Goal: Book appointment/travel/reservation

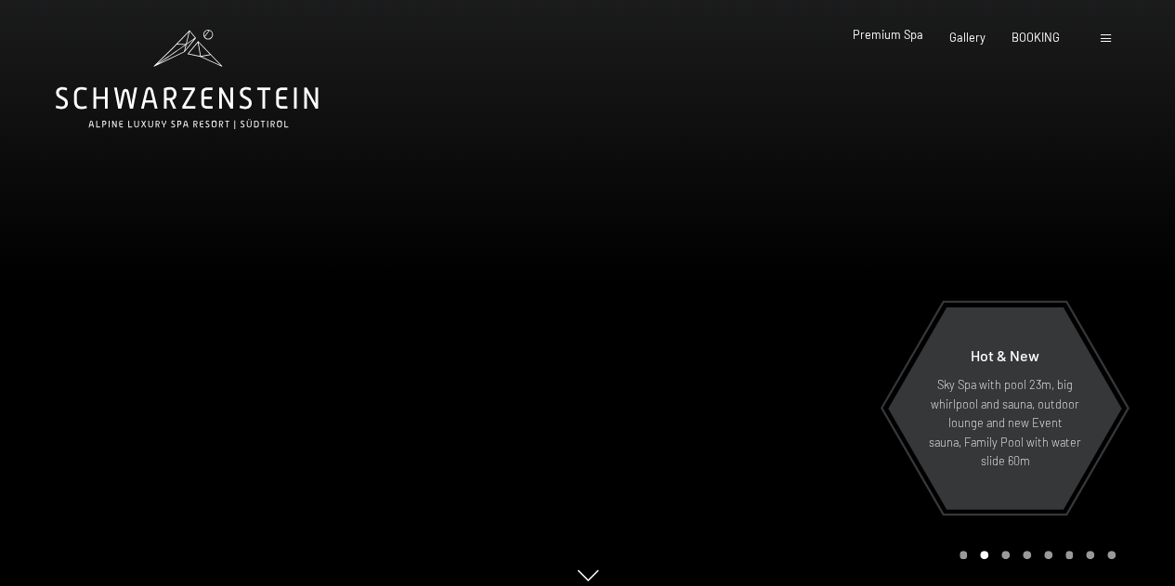
click at [892, 40] on span "Premium Spa" at bounding box center [888, 34] width 71 height 15
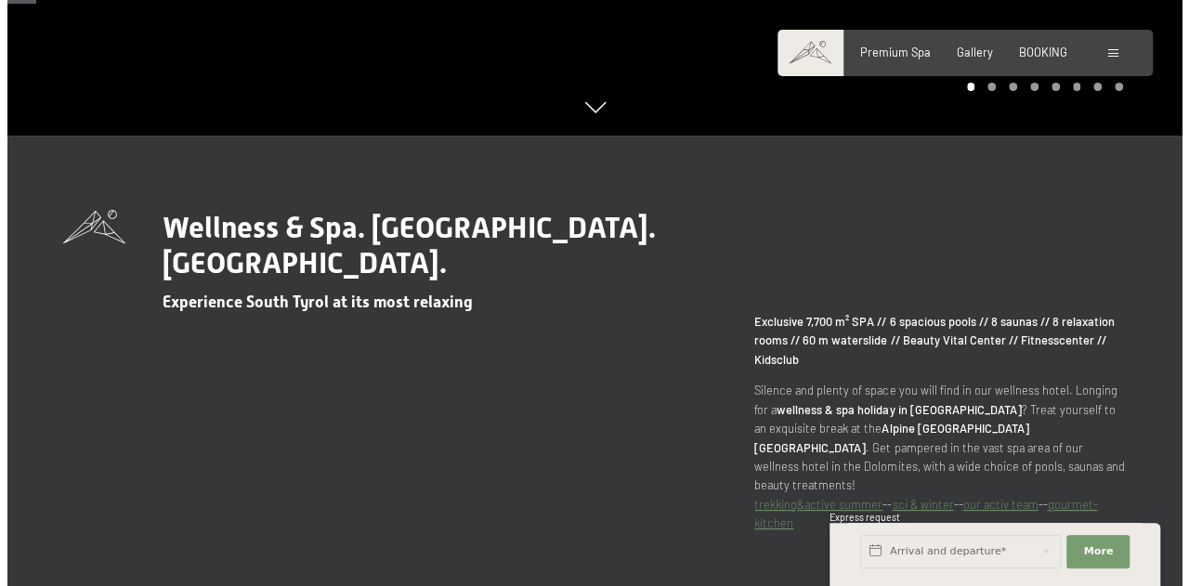
scroll to position [254, 0]
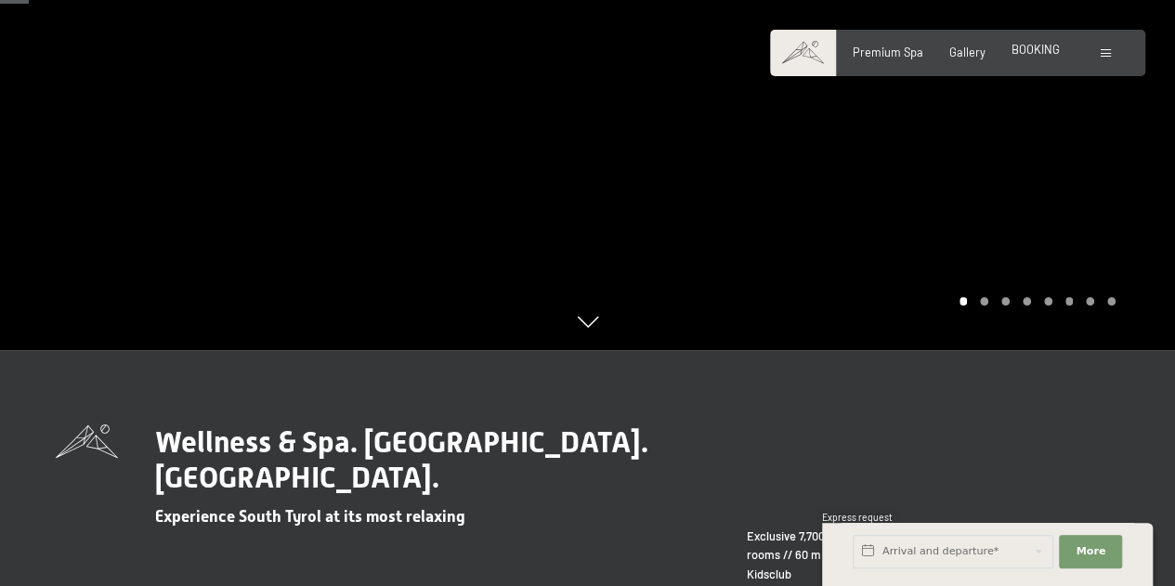
click at [1044, 46] on span "BOOKING" at bounding box center [1036, 49] width 48 height 15
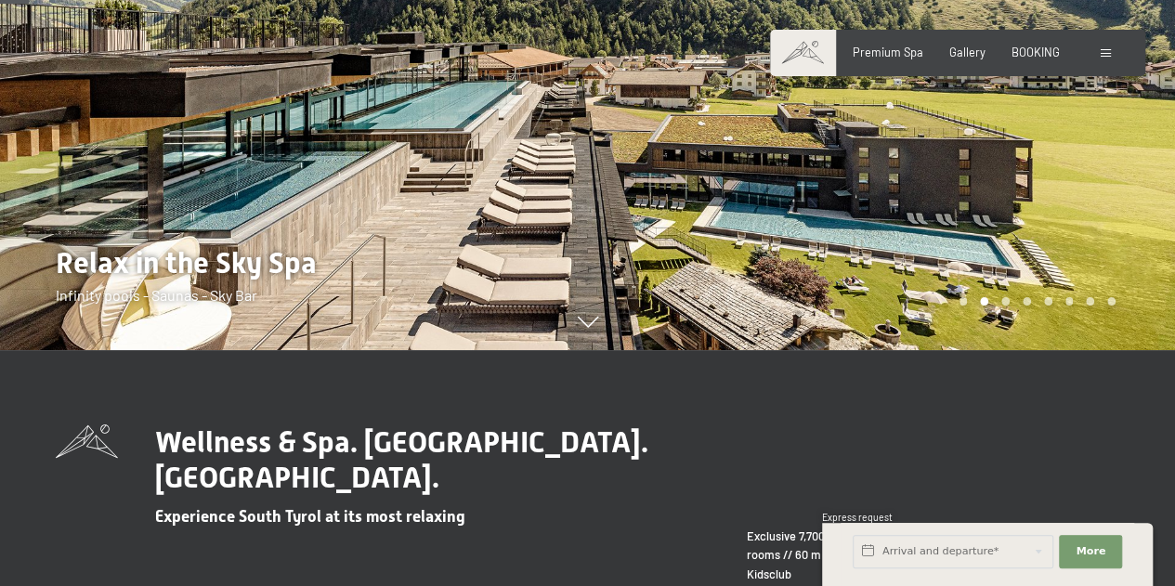
click at [1108, 61] on div "Booking Enquiries Premium Spa Gallery BOOKING DE IT EN Vouchers Gallery Enquiri…" at bounding box center [958, 53] width 316 height 17
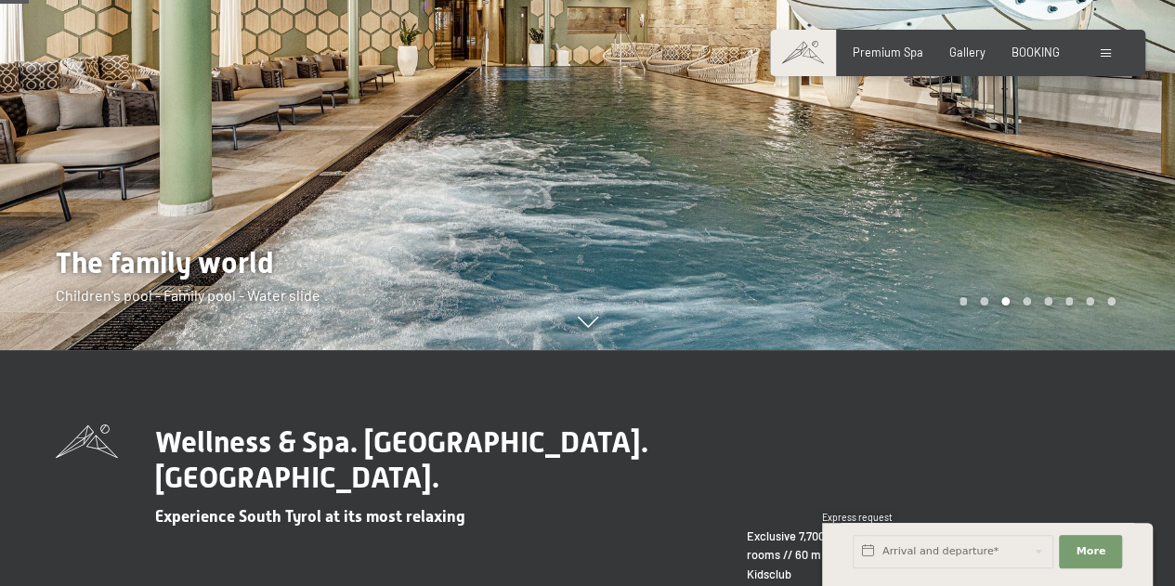
click at [1110, 54] on span at bounding box center [1106, 53] width 10 height 8
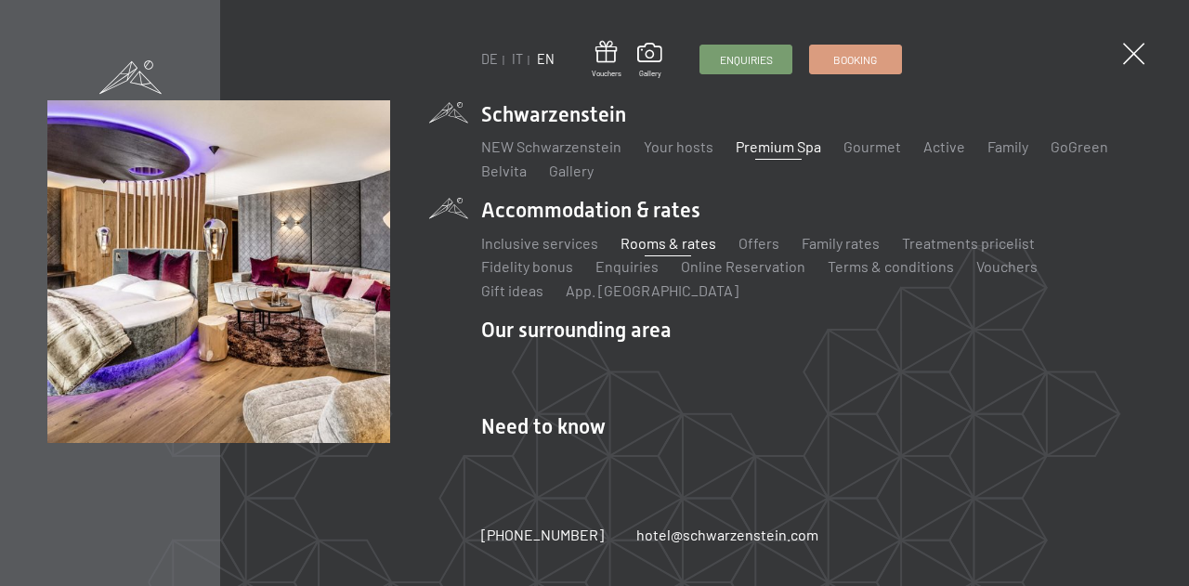
click at [642, 243] on link "Rooms & rates" at bounding box center [669, 243] width 96 height 18
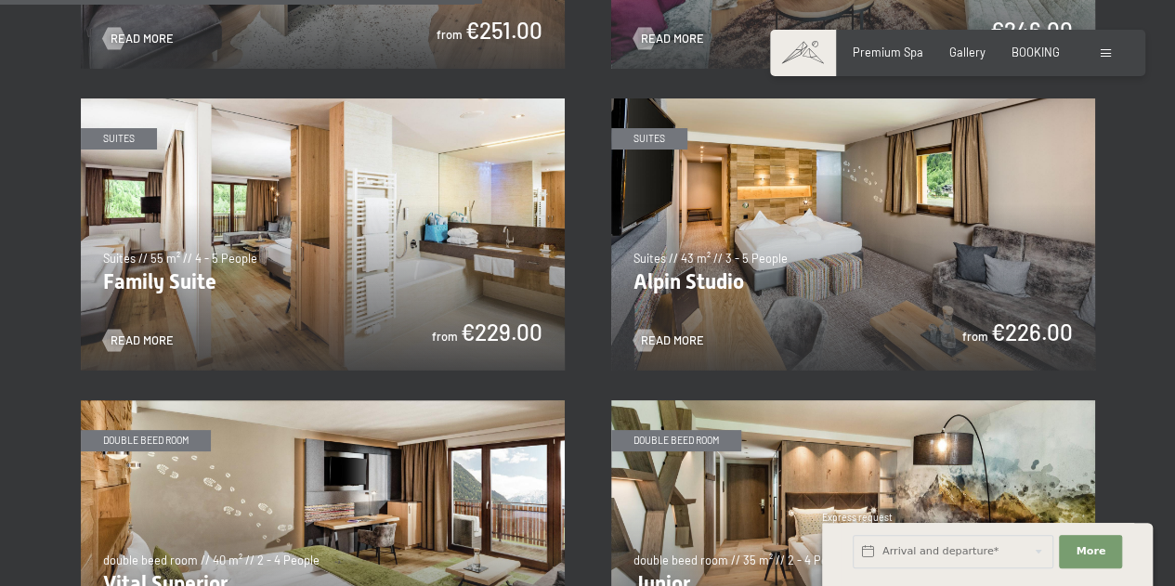
scroll to position [1803, 0]
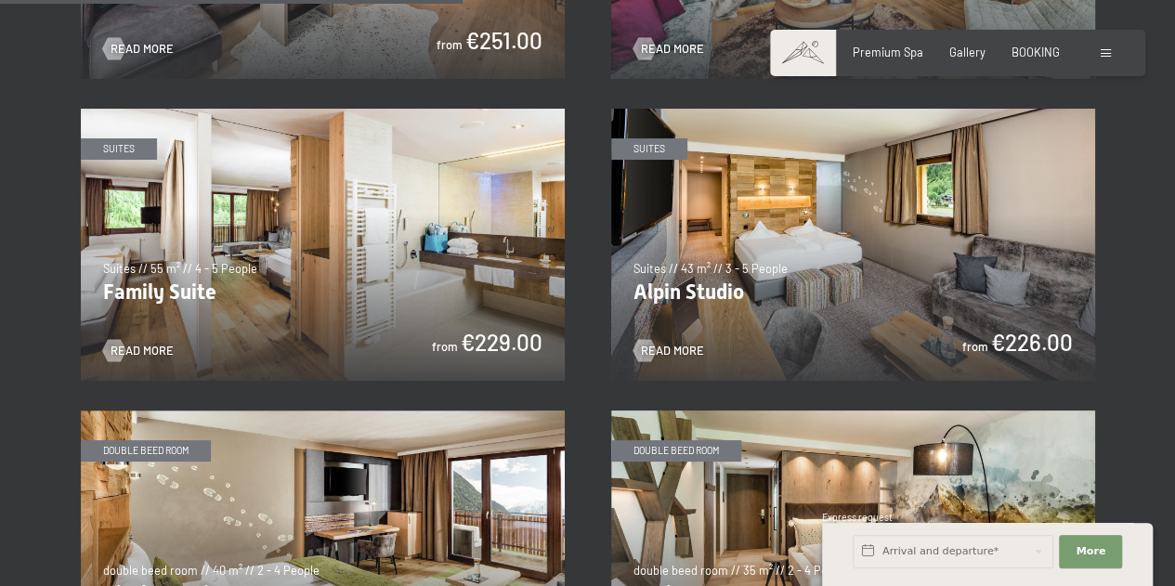
click at [840, 221] on img at bounding box center [853, 245] width 484 height 272
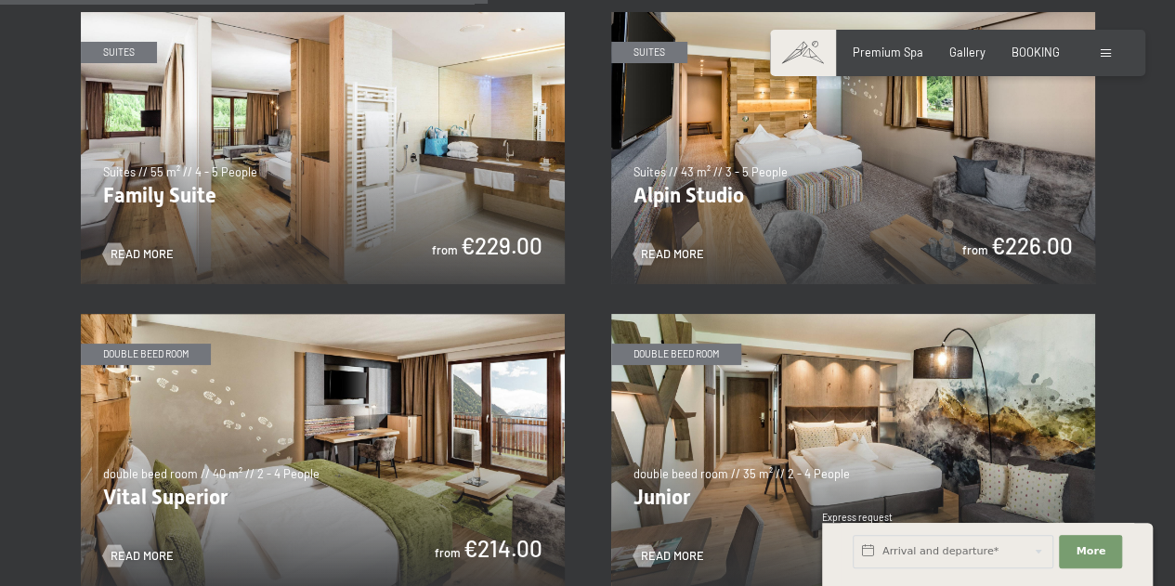
scroll to position [1912, 0]
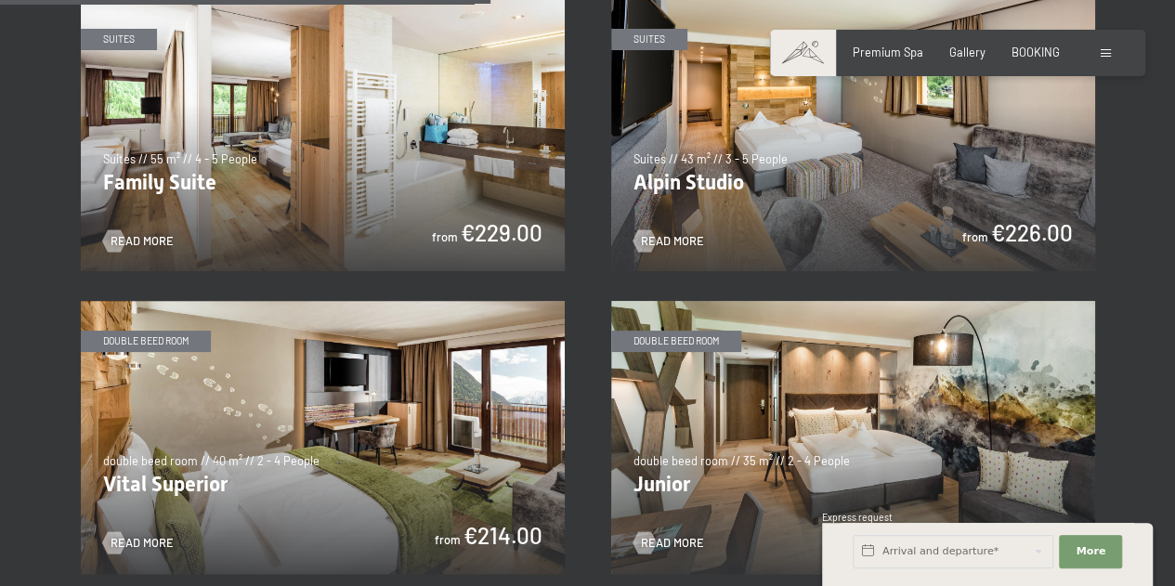
click at [286, 348] on img at bounding box center [323, 437] width 484 height 272
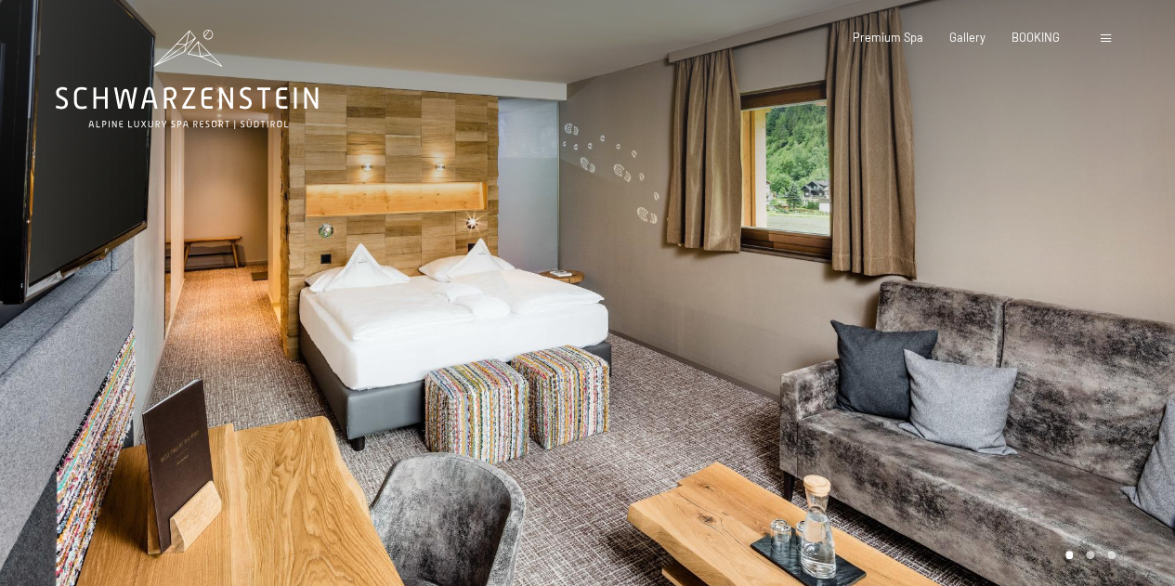
click at [762, 304] on div at bounding box center [882, 302] width 588 height 604
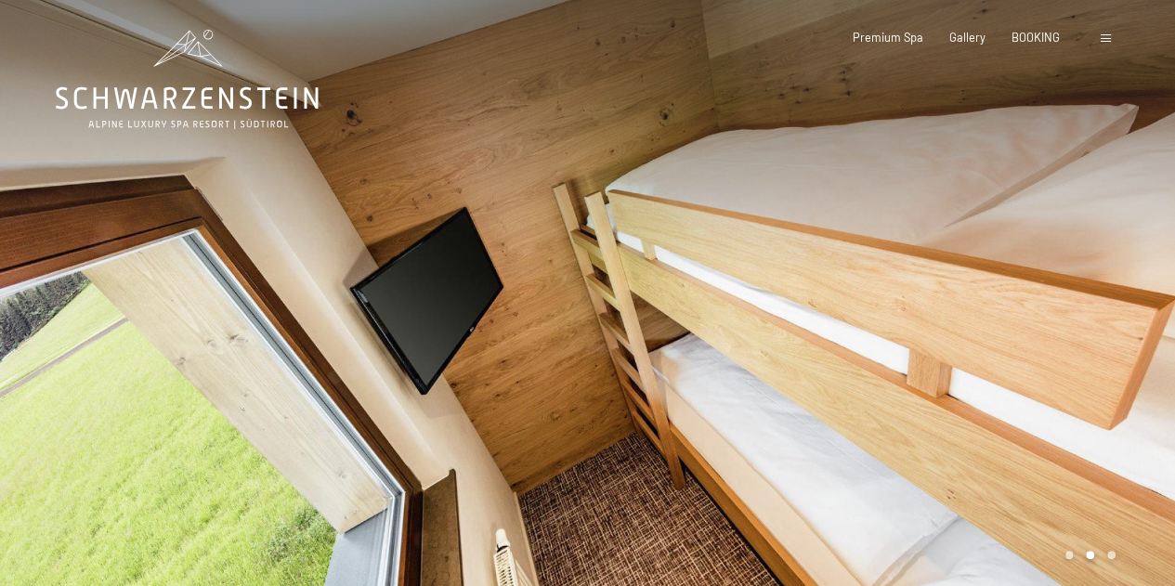
click at [762, 304] on div at bounding box center [882, 302] width 588 height 604
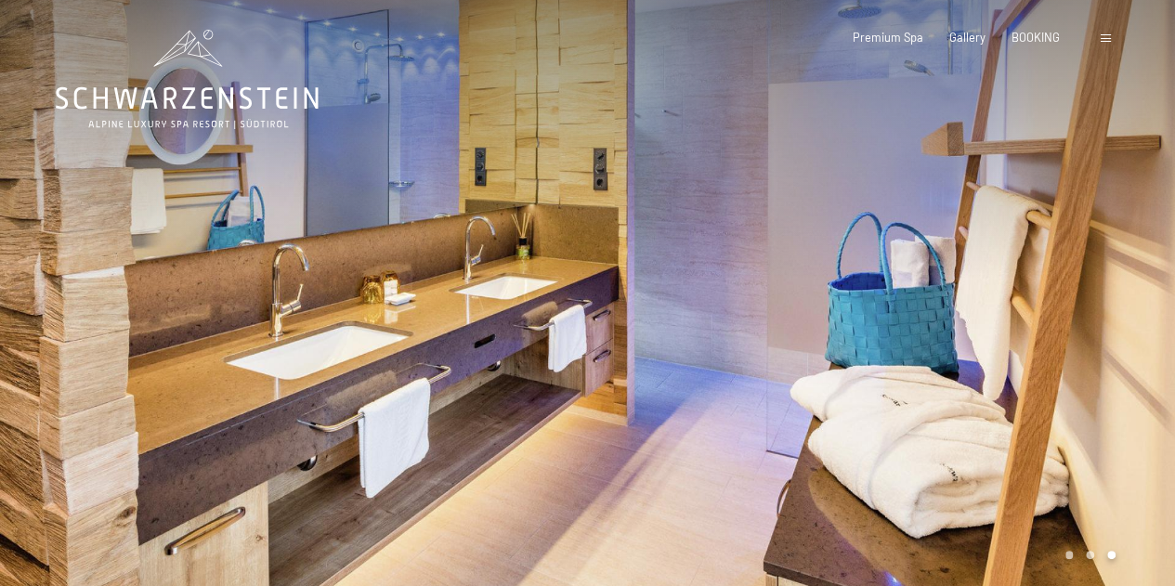
click at [762, 304] on div at bounding box center [882, 302] width 588 height 604
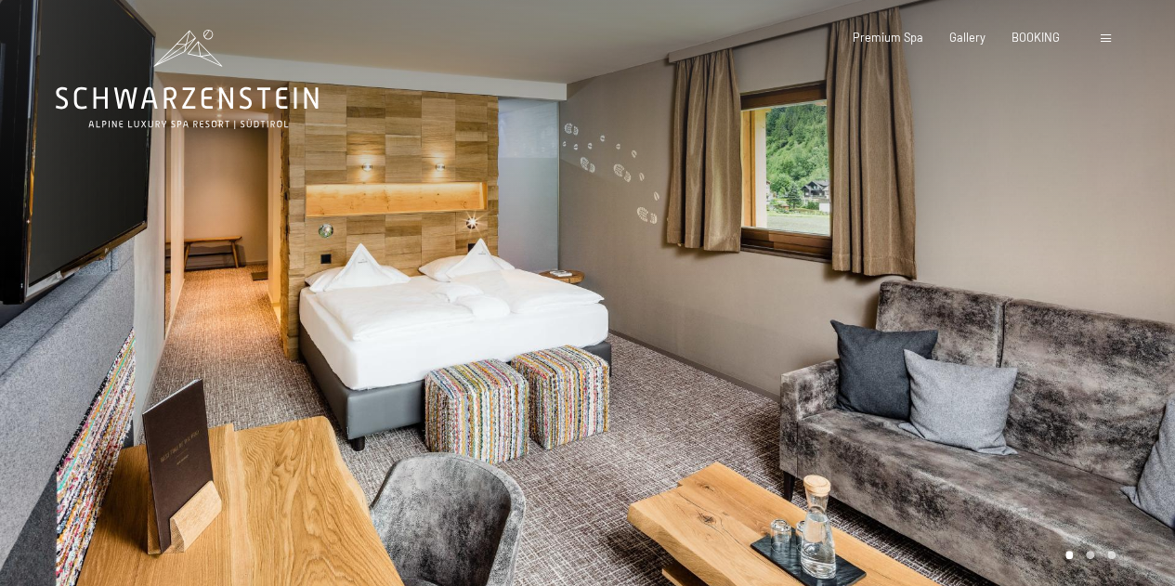
click at [762, 304] on div at bounding box center [882, 302] width 588 height 604
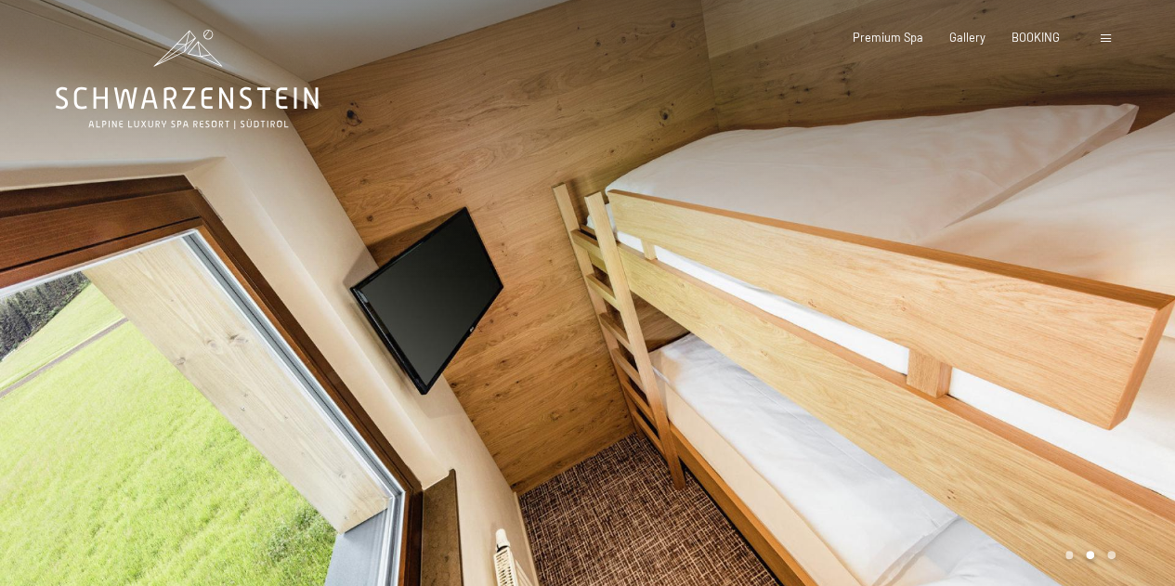
click at [762, 304] on div at bounding box center [882, 302] width 588 height 604
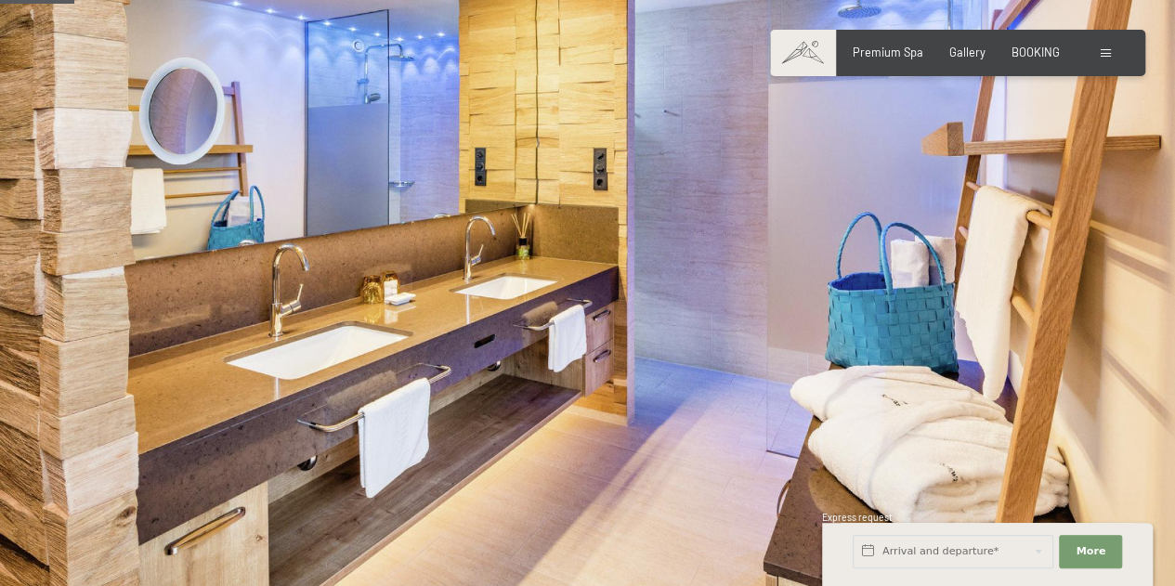
scroll to position [251, 0]
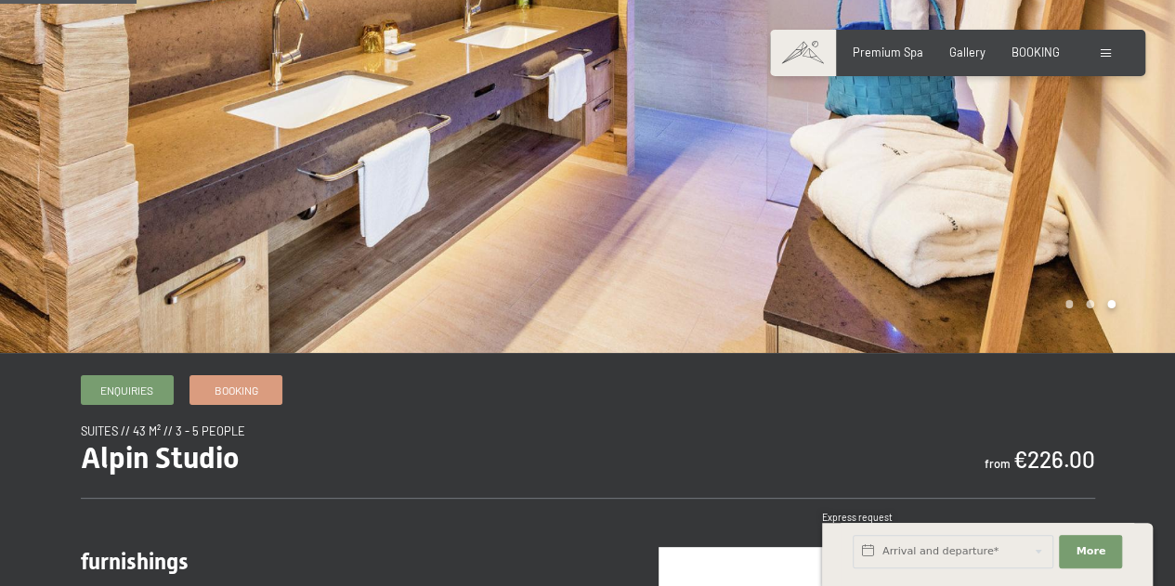
click at [221, 172] on div at bounding box center [294, 51] width 588 height 604
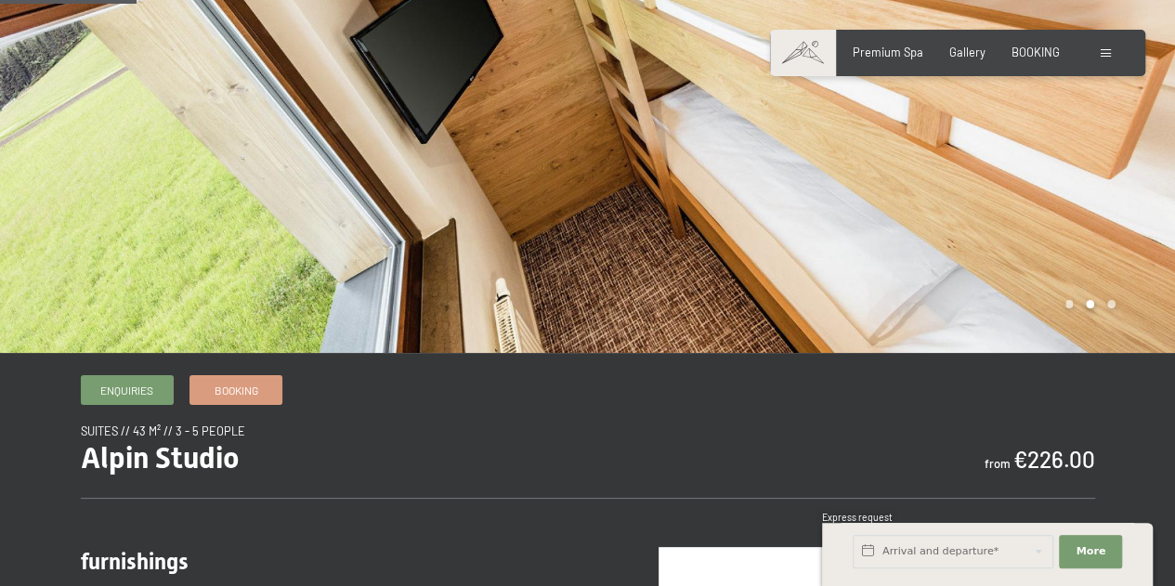
click at [221, 172] on div at bounding box center [294, 51] width 588 height 604
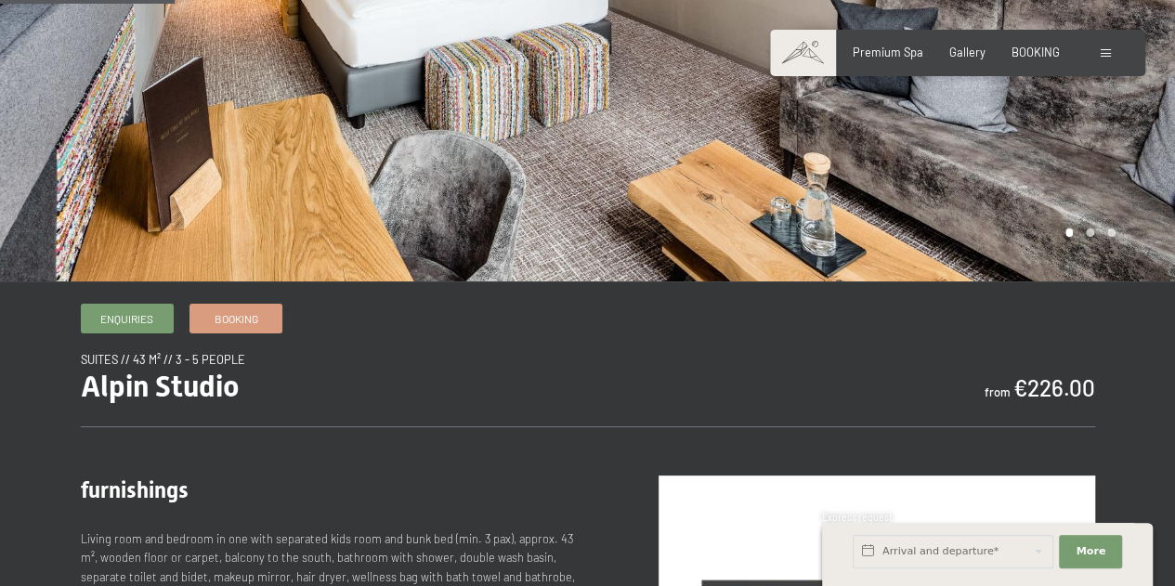
scroll to position [322, 0]
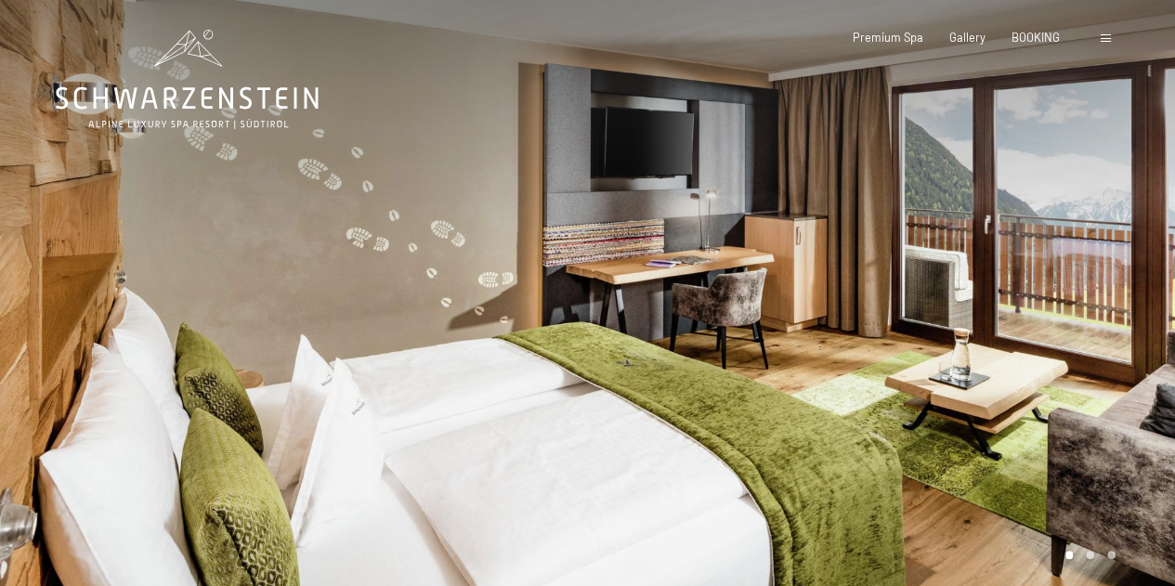
click at [1101, 261] on div at bounding box center [882, 302] width 588 height 604
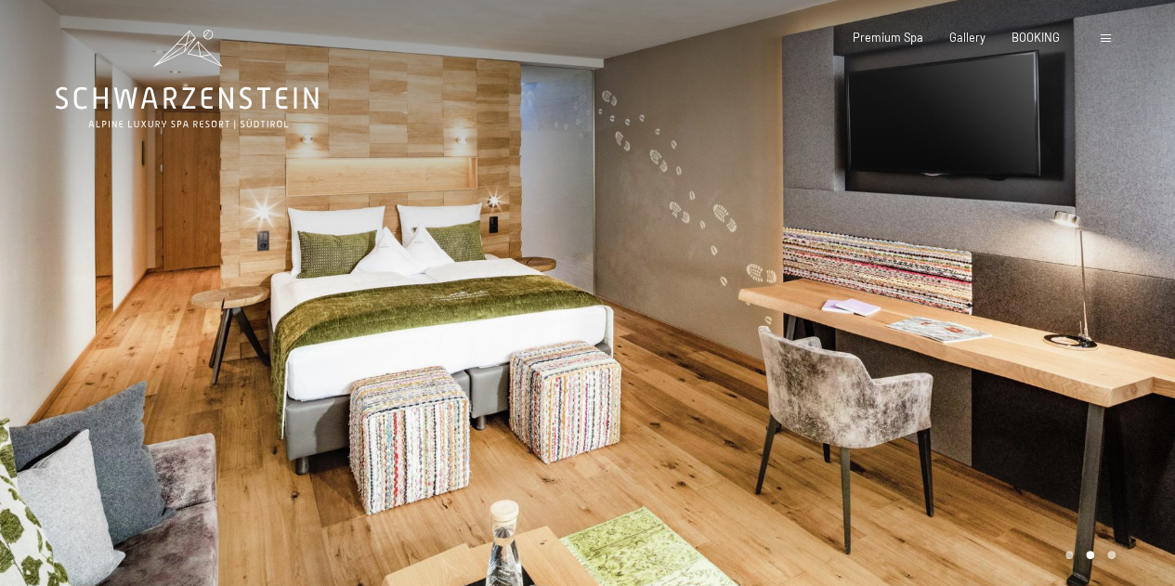
click at [1101, 261] on div at bounding box center [882, 302] width 588 height 604
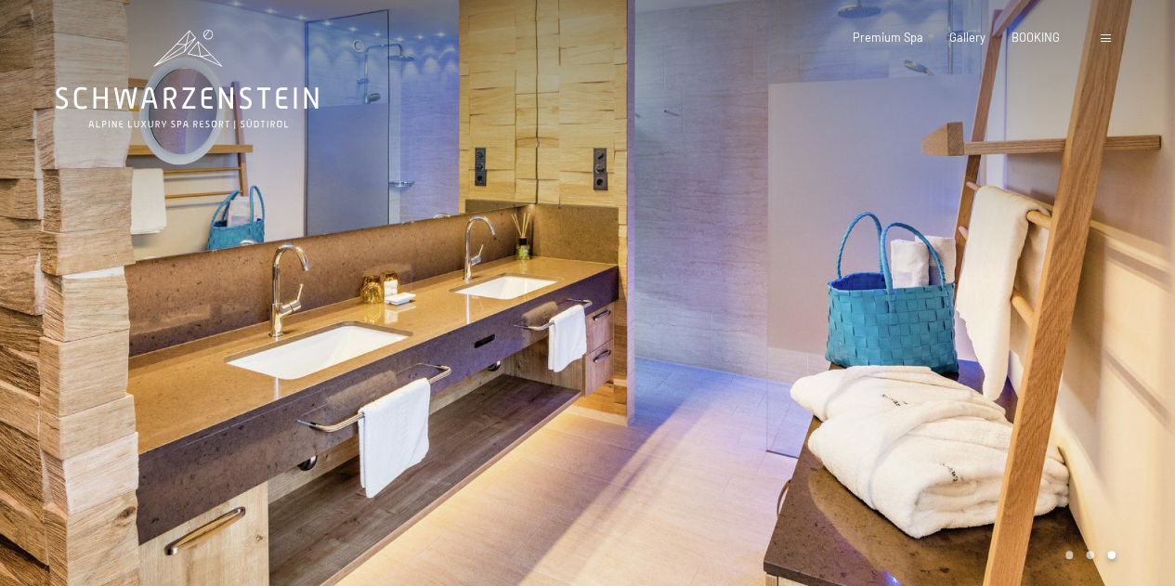
click at [1101, 261] on div at bounding box center [882, 302] width 588 height 604
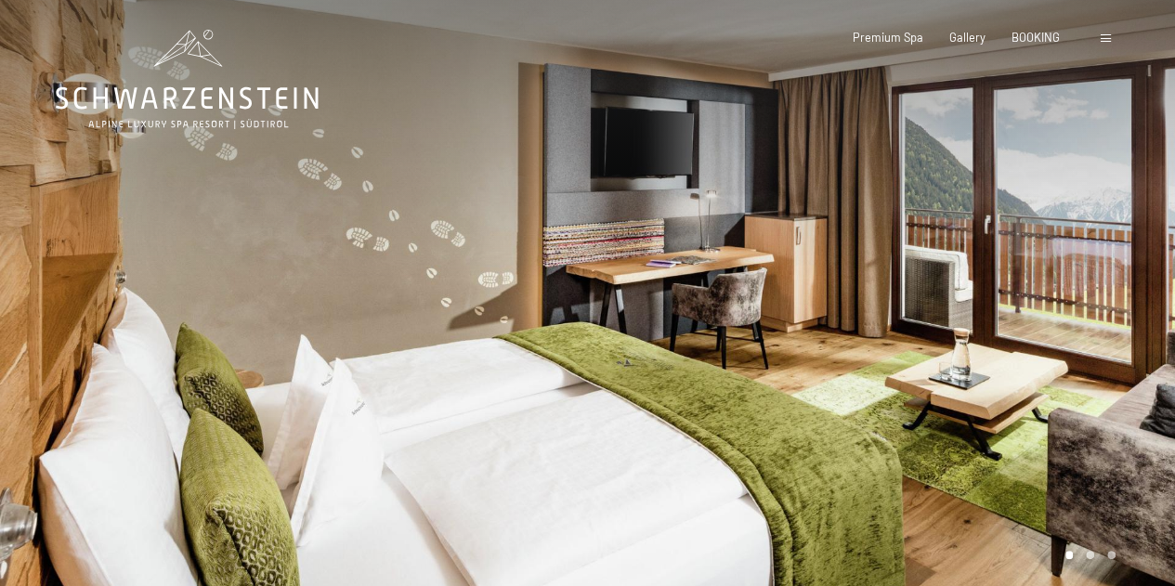
click at [1101, 261] on div at bounding box center [882, 302] width 588 height 604
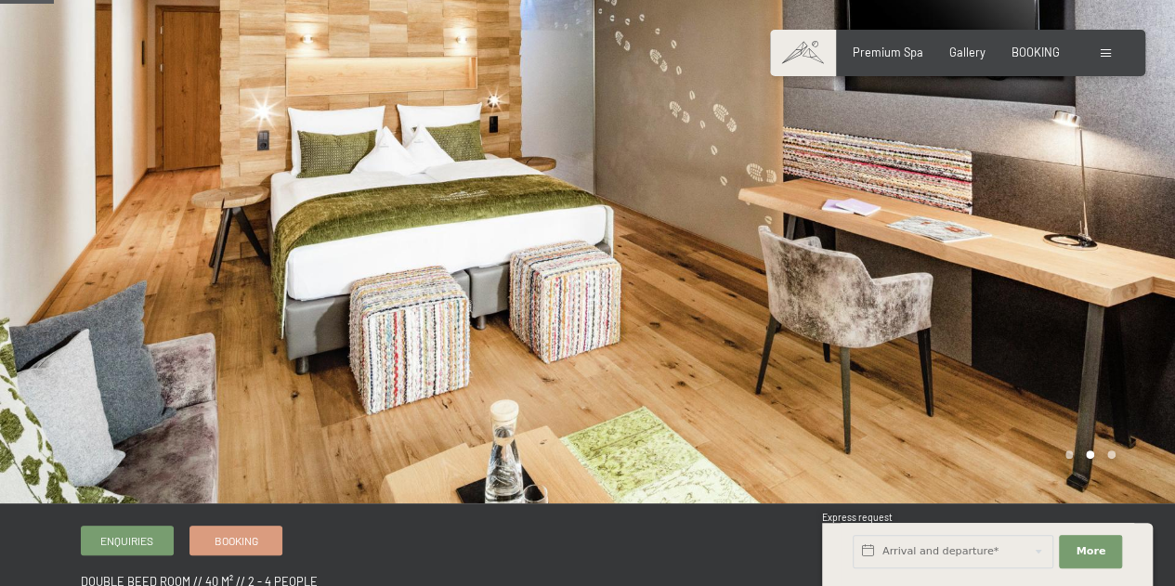
scroll to position [99, 0]
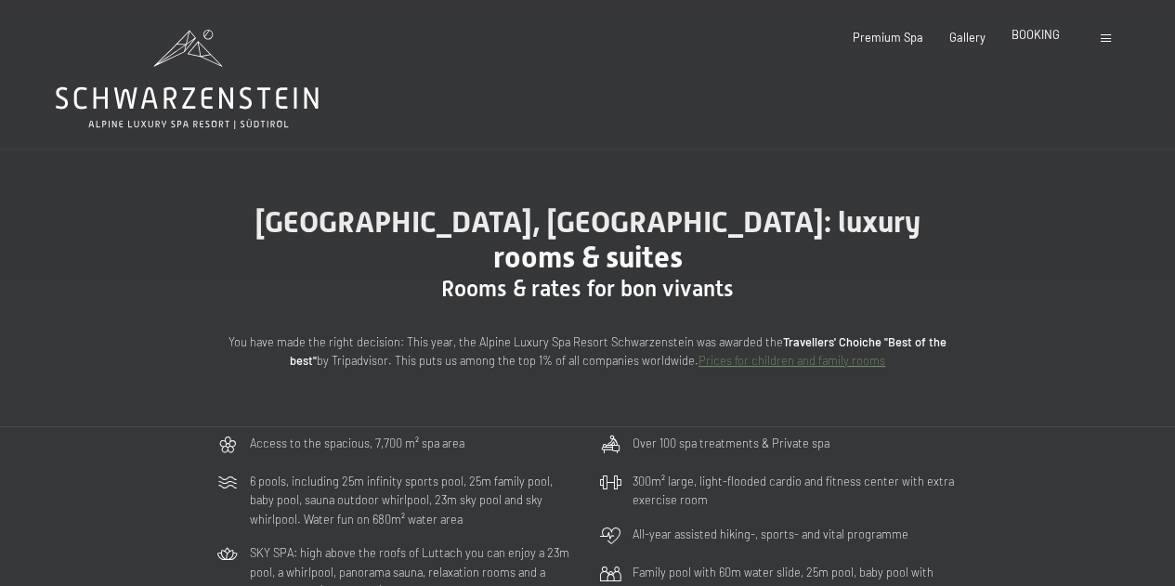
click at [1028, 31] on span "BOOKING" at bounding box center [1036, 34] width 48 height 15
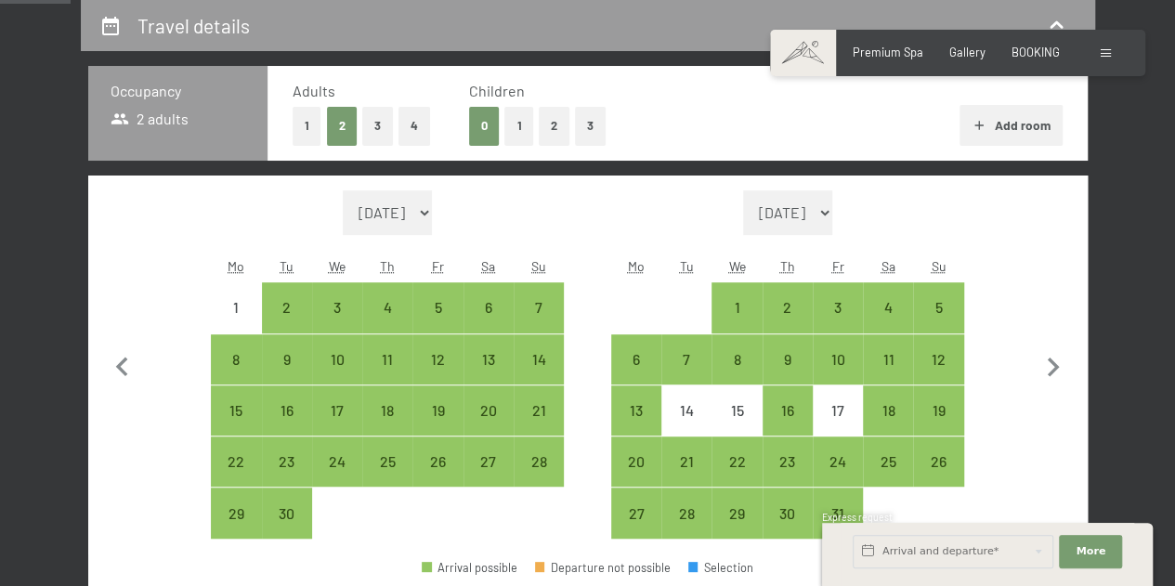
scroll to position [399, 0]
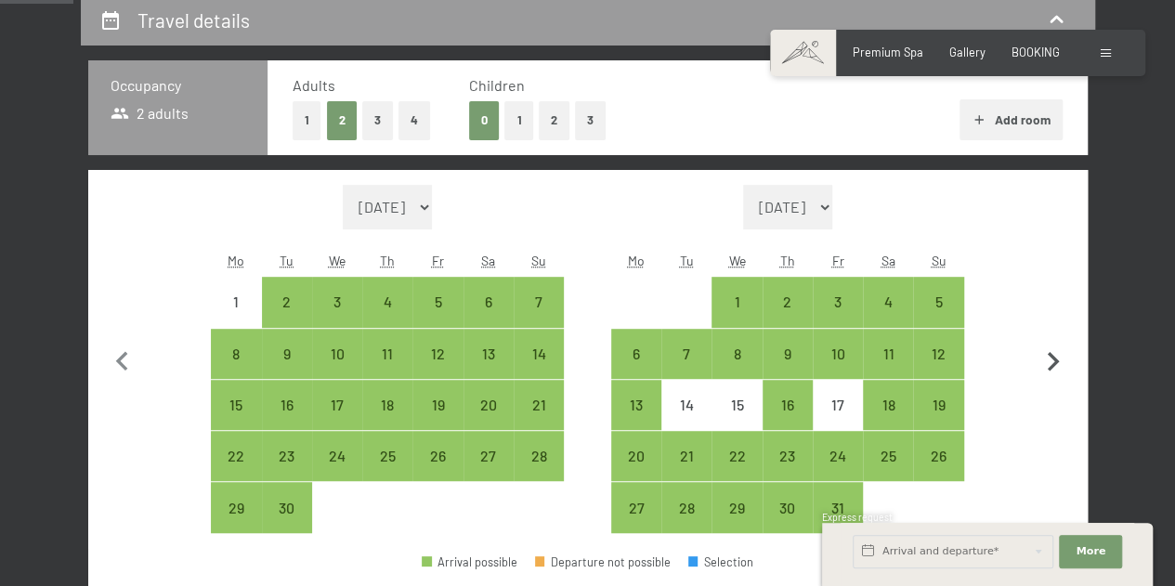
click at [1055, 364] on icon "button" at bounding box center [1054, 362] width 12 height 20
select select "2025-10-01"
select select "2025-11-01"
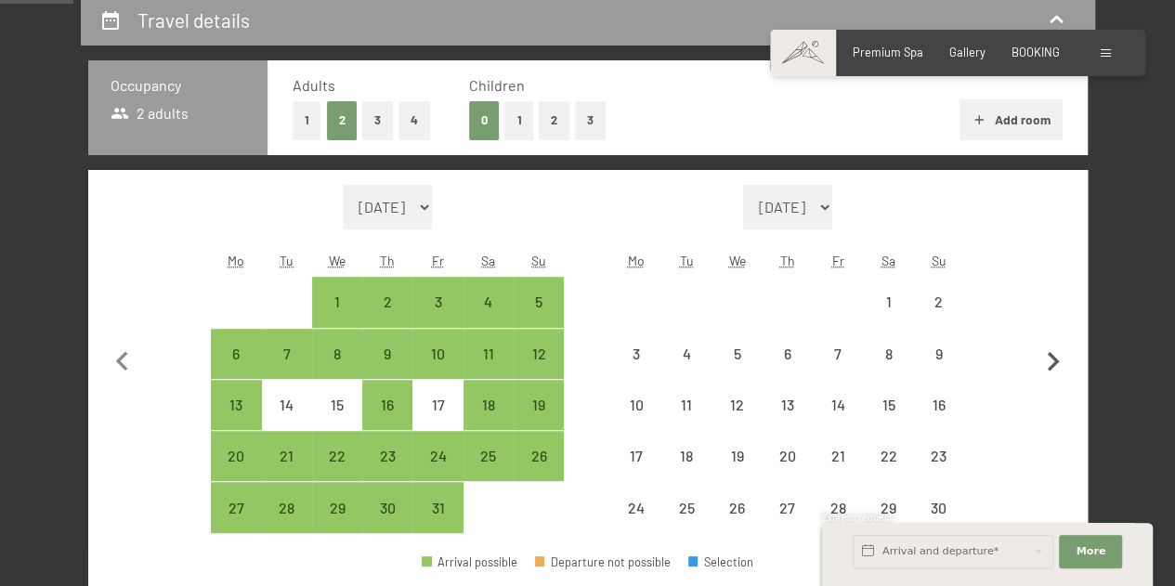
click at [1055, 364] on icon "button" at bounding box center [1054, 362] width 12 height 20
select select "[DATE]"
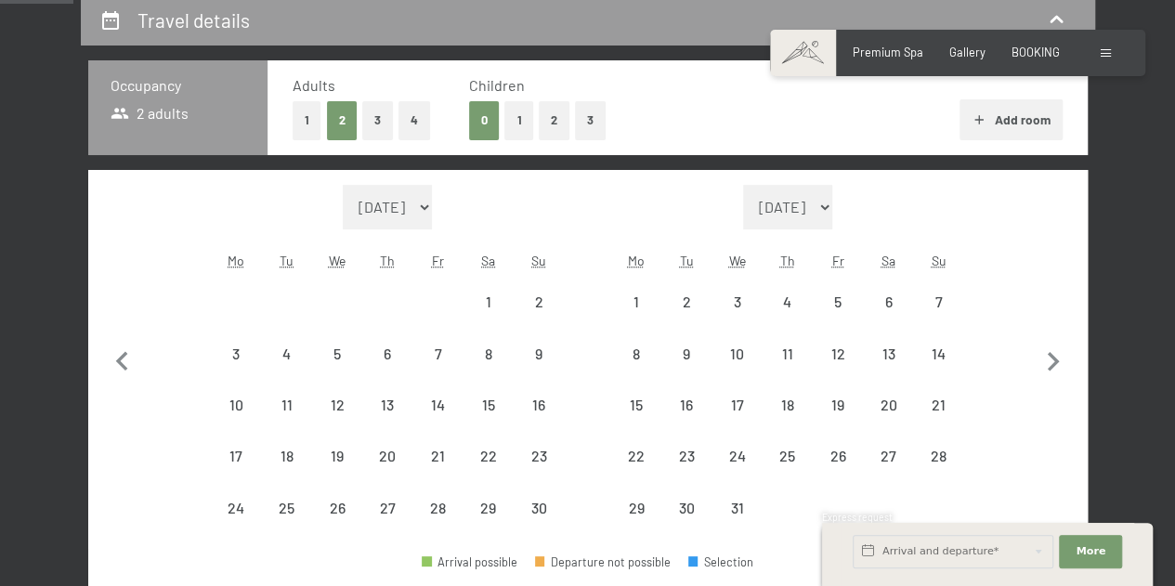
select select "[DATE]"
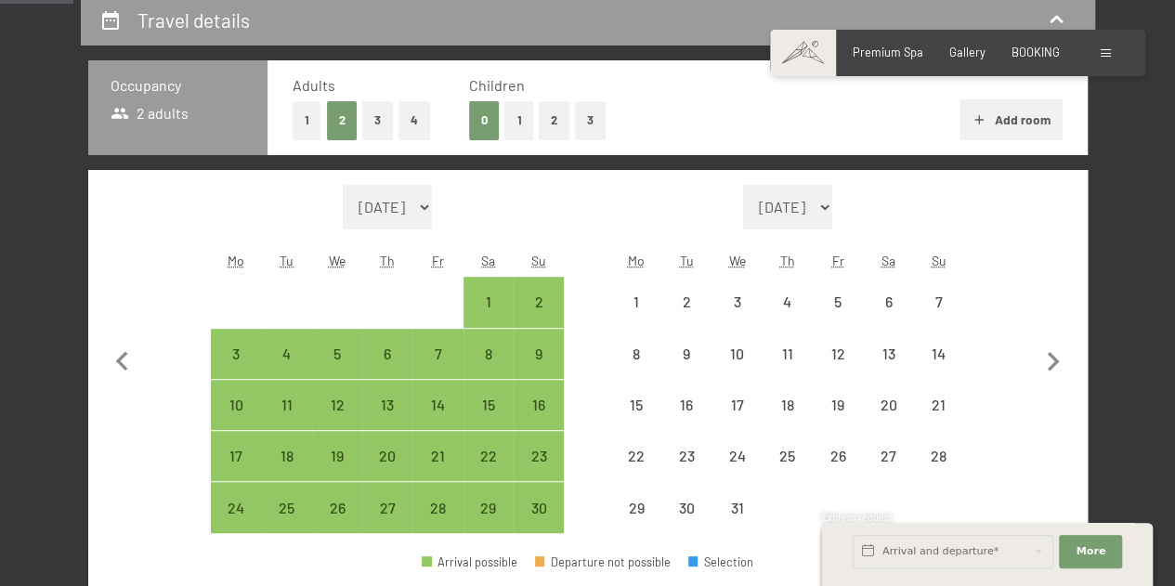
select select "[DATE]"
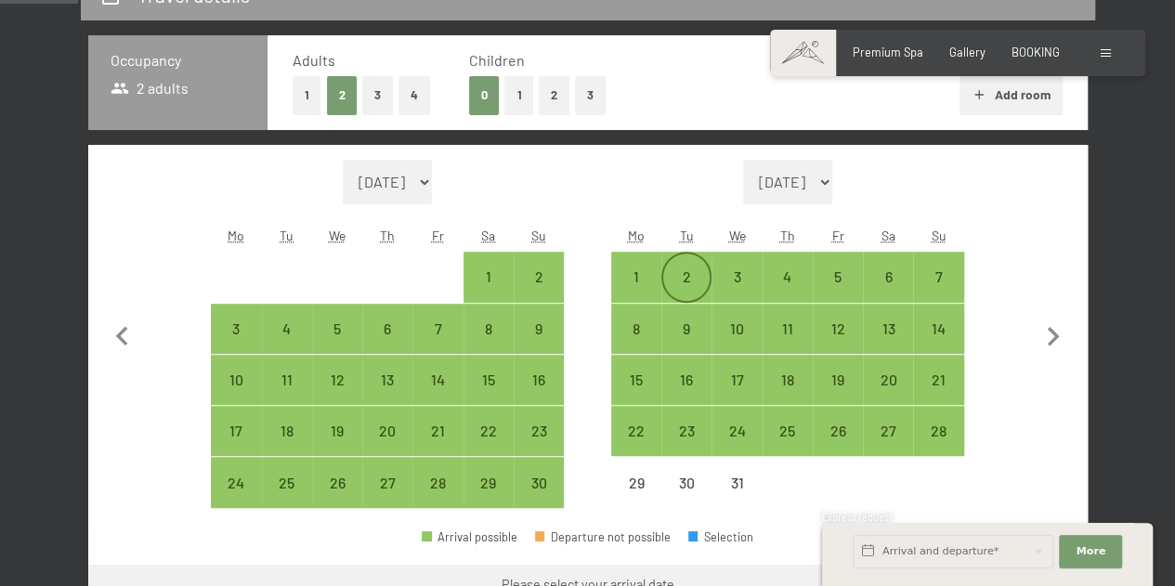
scroll to position [430, 0]
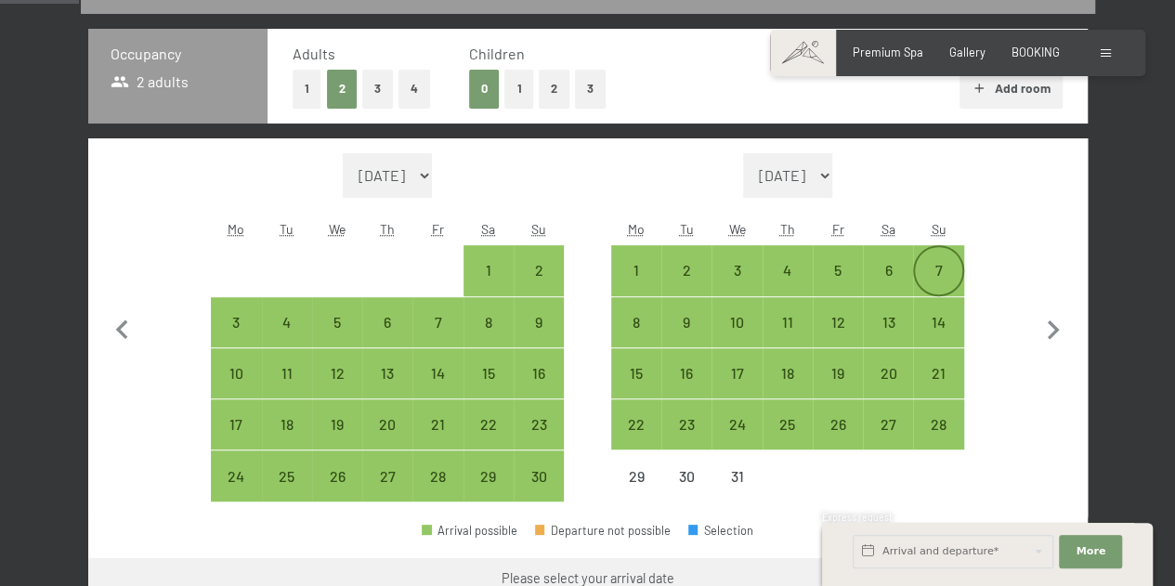
click at [931, 269] on div "7" at bounding box center [938, 286] width 46 height 46
select select "[DATE]"
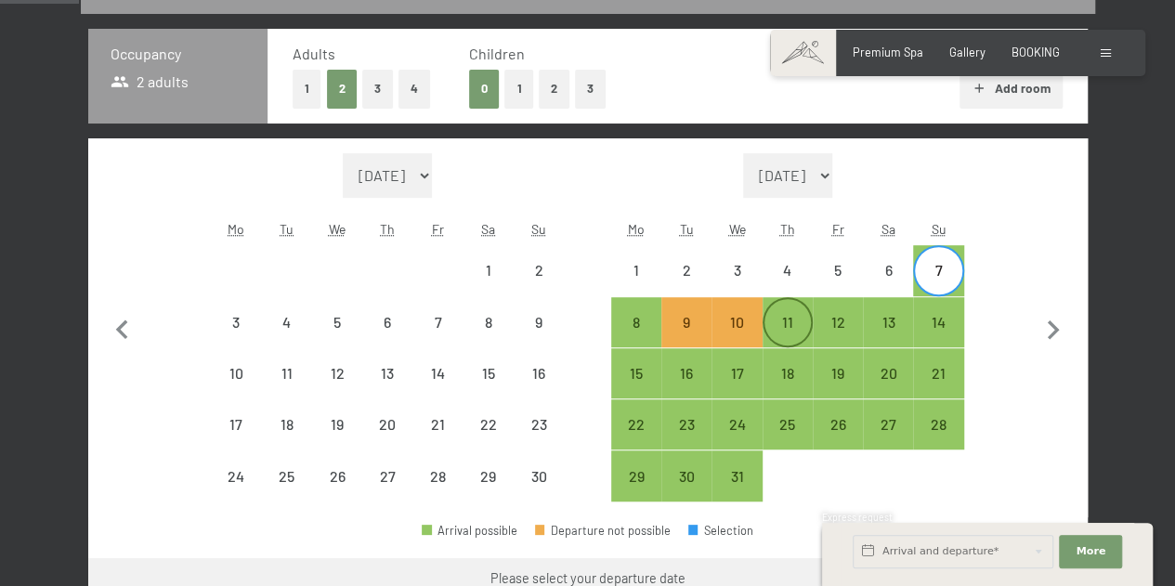
click at [784, 332] on div "11" at bounding box center [788, 338] width 46 height 46
select select "[DATE]"
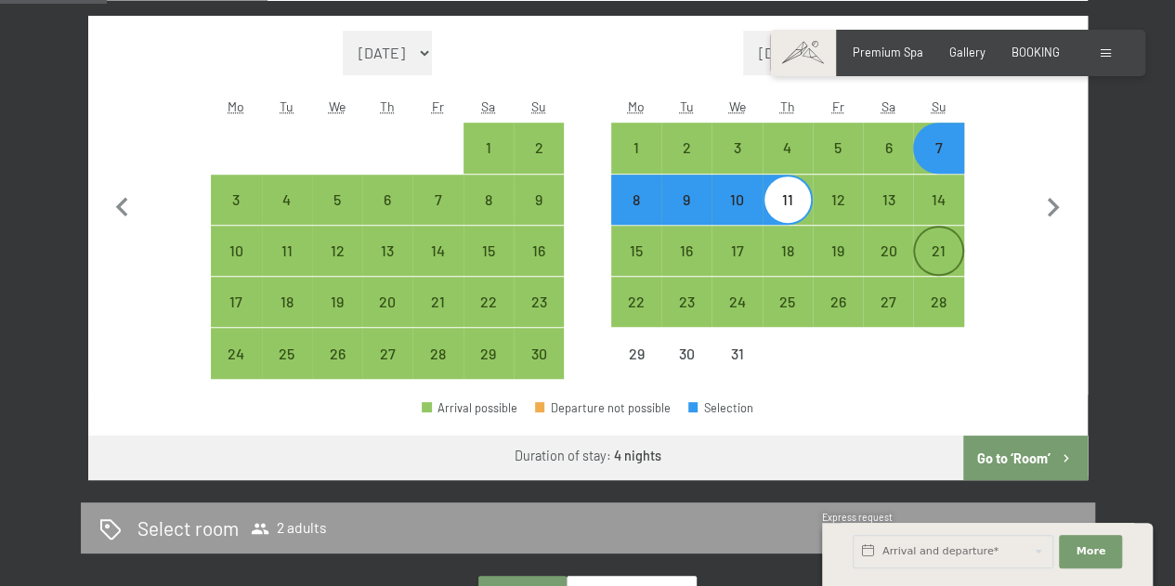
scroll to position [554, 0]
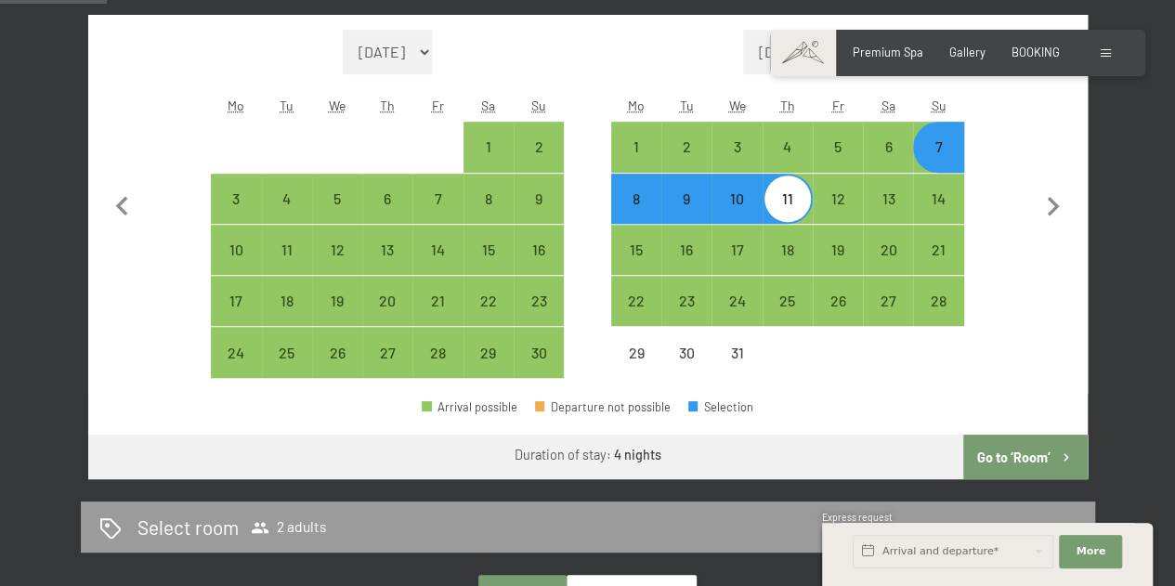
click at [1002, 464] on button "Go to ‘Room’" at bounding box center [1026, 457] width 124 height 45
select select "[DATE]"
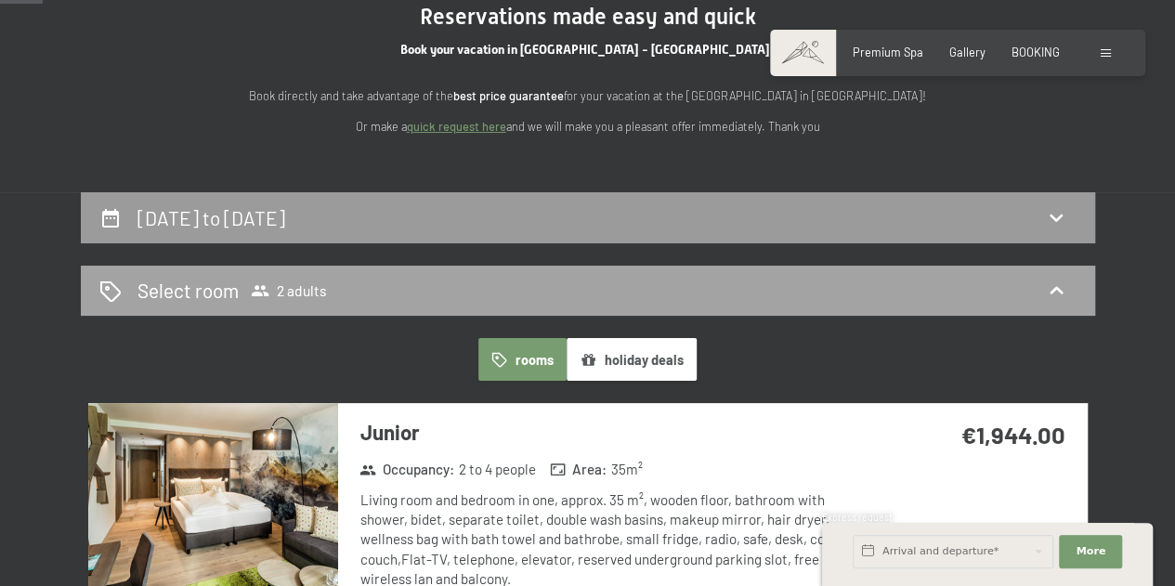
scroll to position [197, 0]
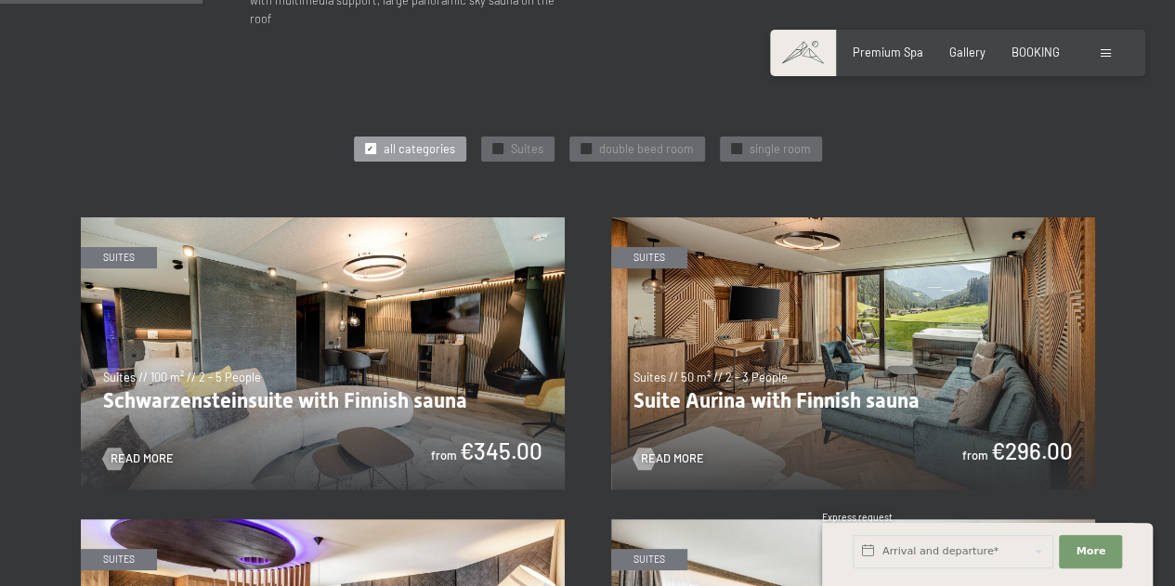
scroll to position [788, 0]
click at [1022, 50] on span "BOOKING" at bounding box center [1036, 49] width 48 height 15
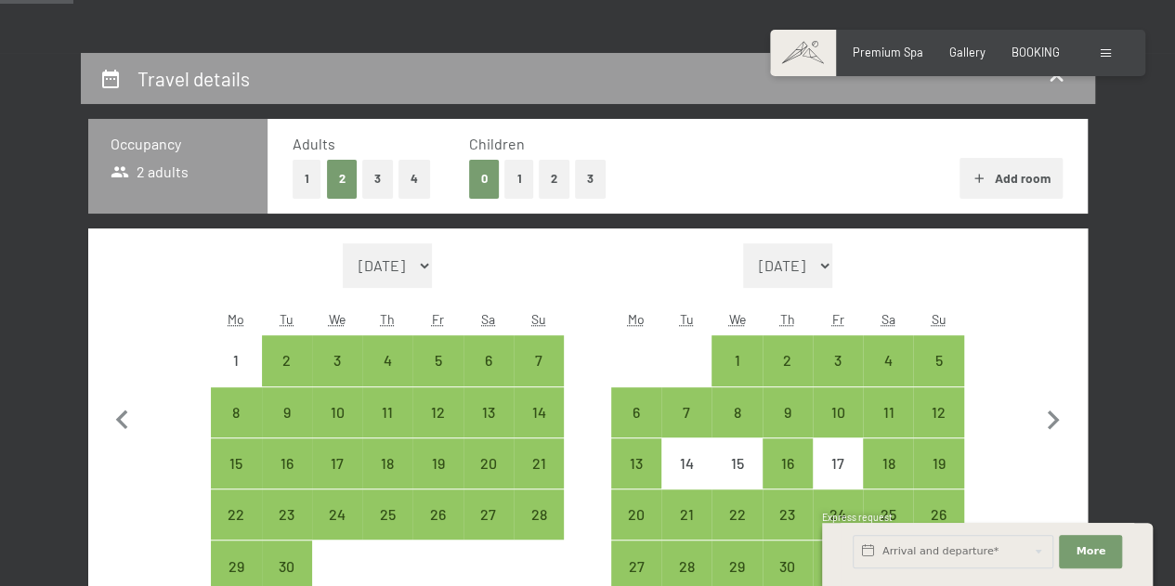
scroll to position [395, 0]
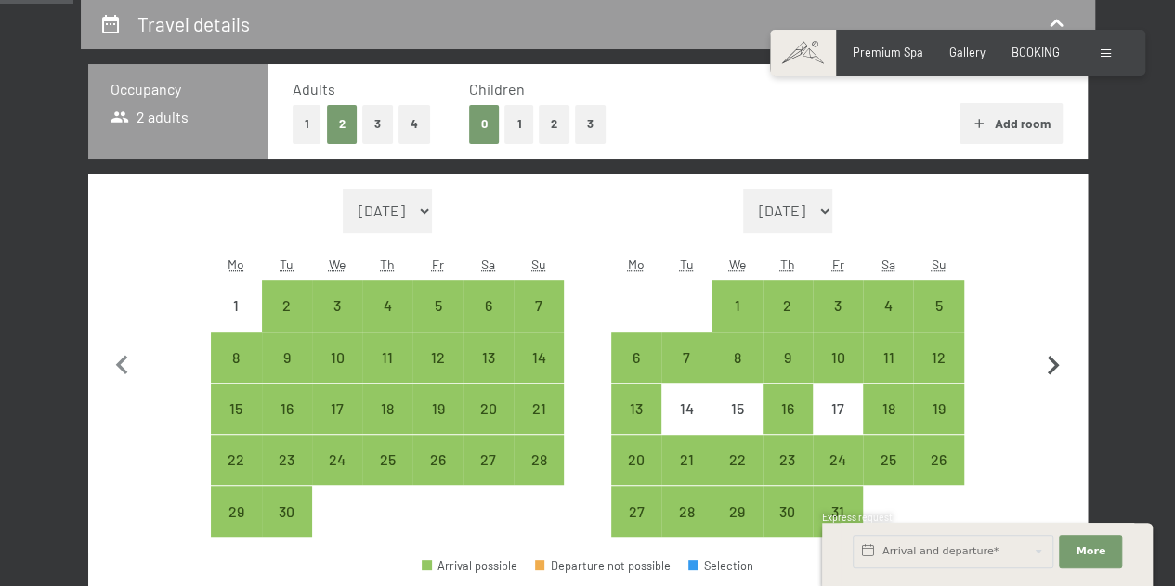
click at [1044, 371] on icon "button" at bounding box center [1053, 366] width 39 height 39
select select "2025-10-01"
select select "[DATE]"
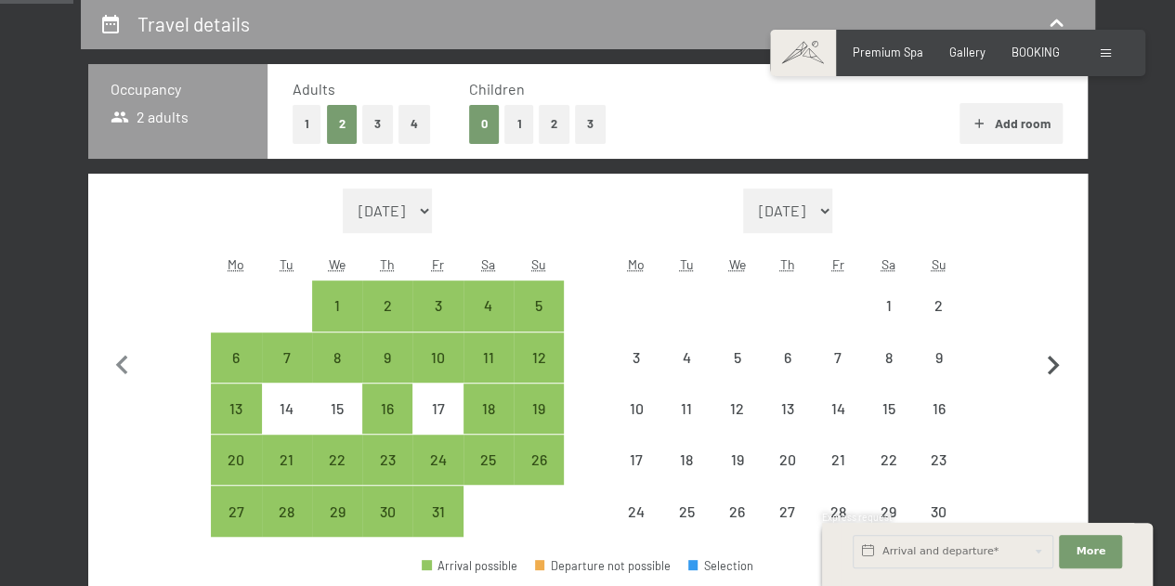
click at [1044, 371] on icon "button" at bounding box center [1053, 366] width 39 height 39
select select "[DATE]"
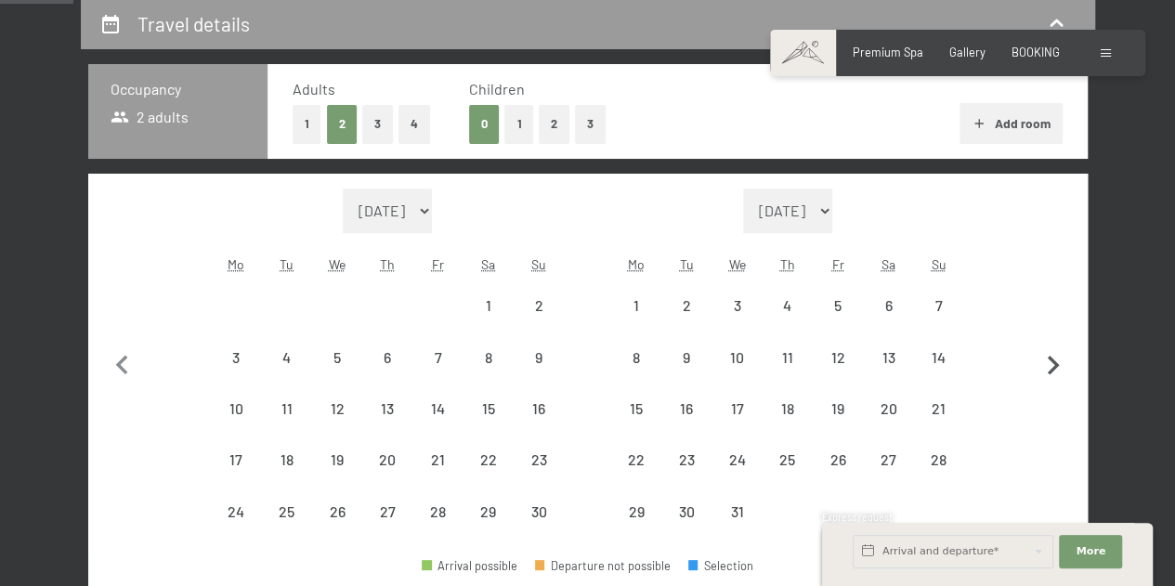
select select "[DATE]"
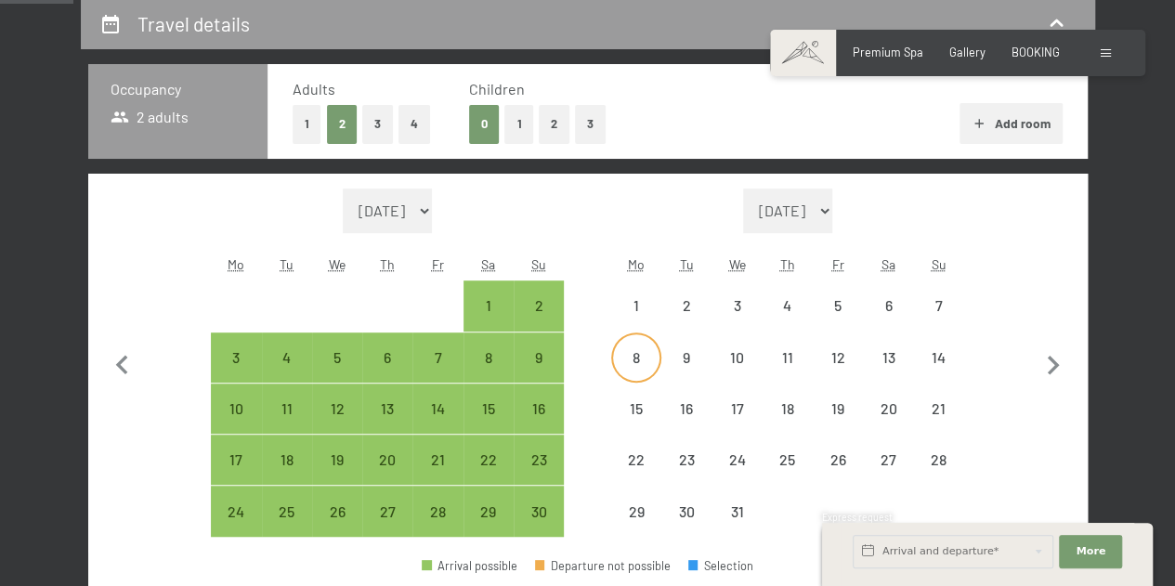
select select "[DATE]"
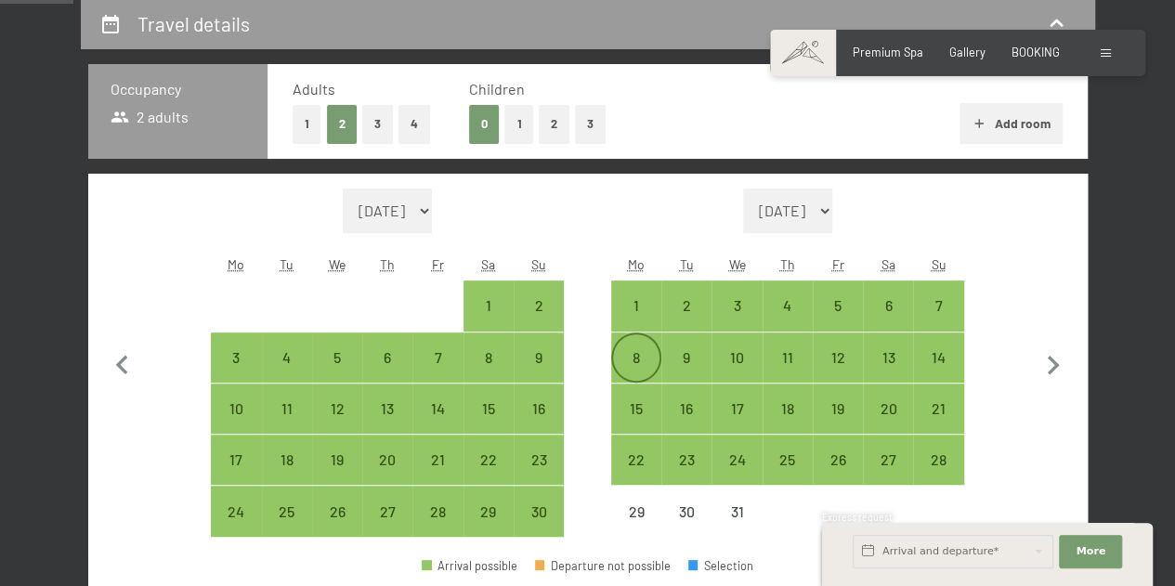
click at [632, 361] on div "8" at bounding box center [636, 373] width 46 height 46
select select "[DATE]"
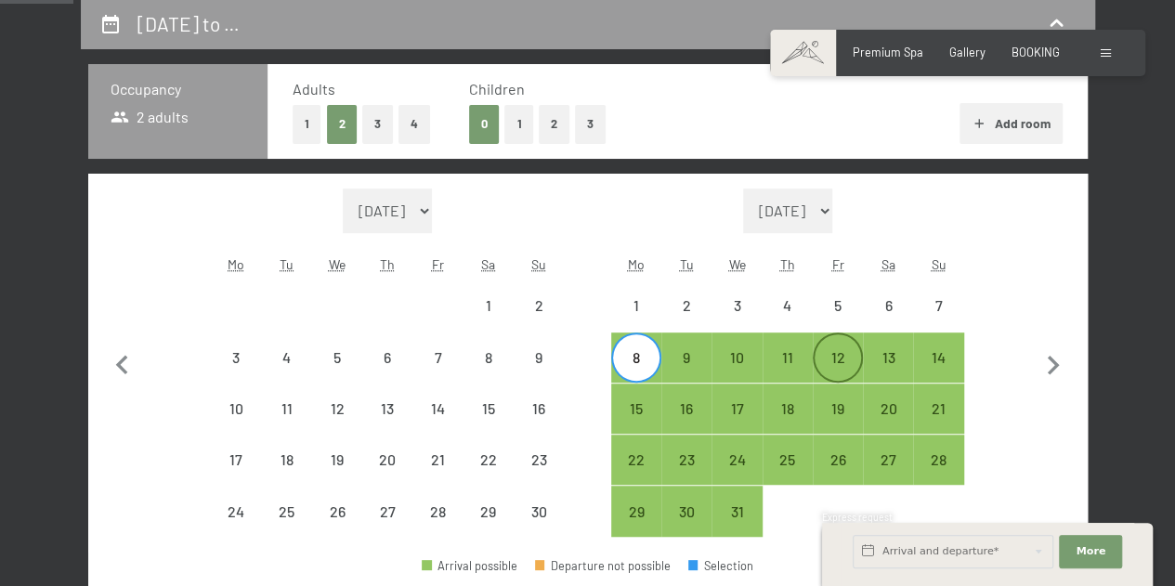
click at [839, 363] on div "12" at bounding box center [838, 373] width 46 height 46
select select "[DATE]"
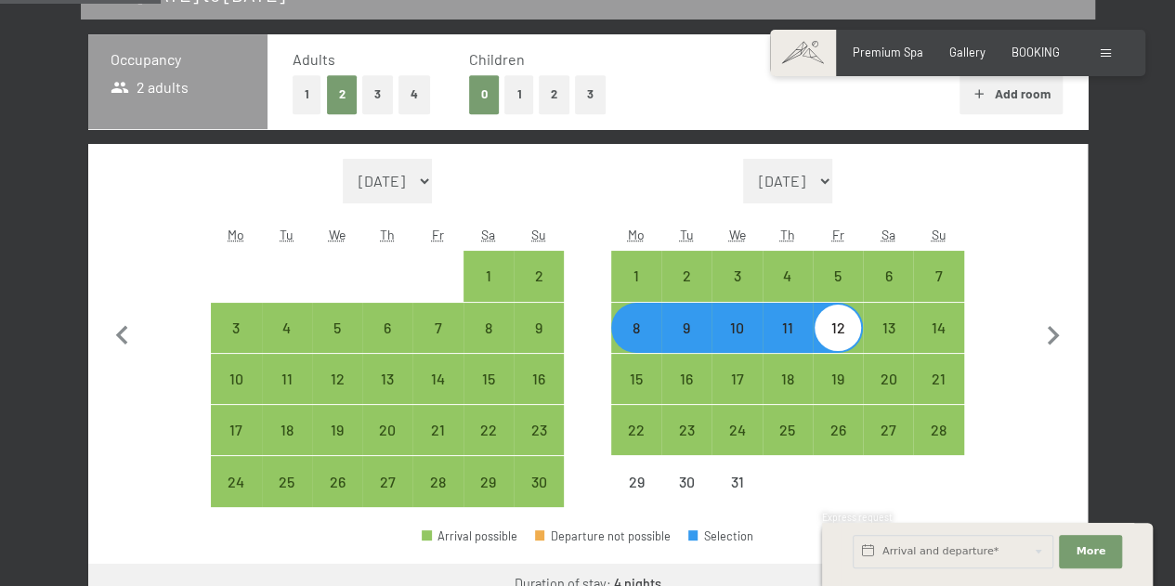
scroll to position [611, 0]
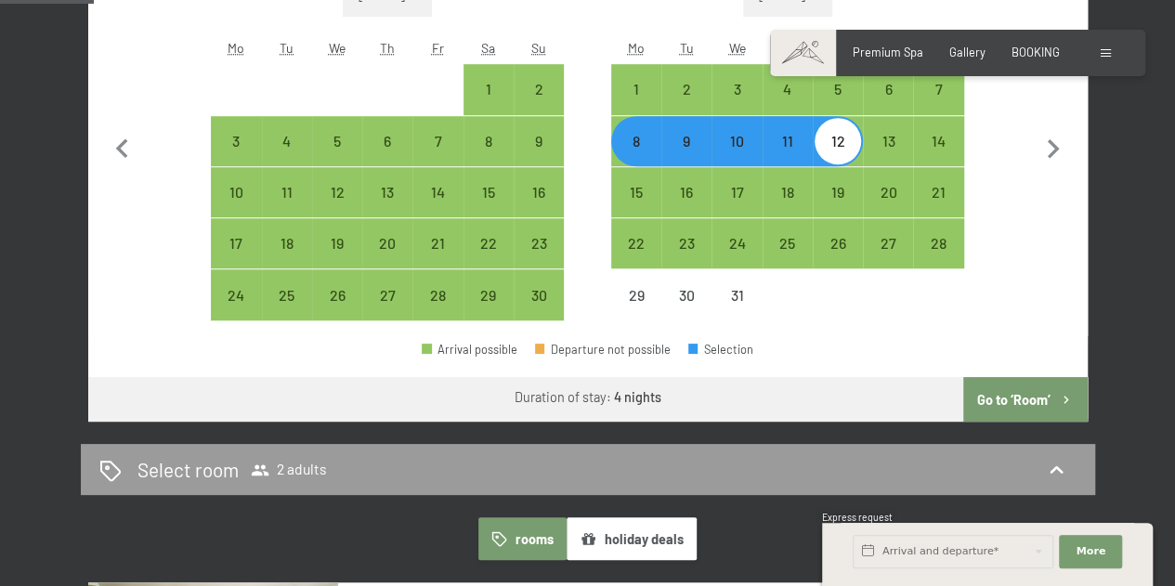
click at [1039, 392] on button "Go to ‘Room’" at bounding box center [1026, 399] width 124 height 45
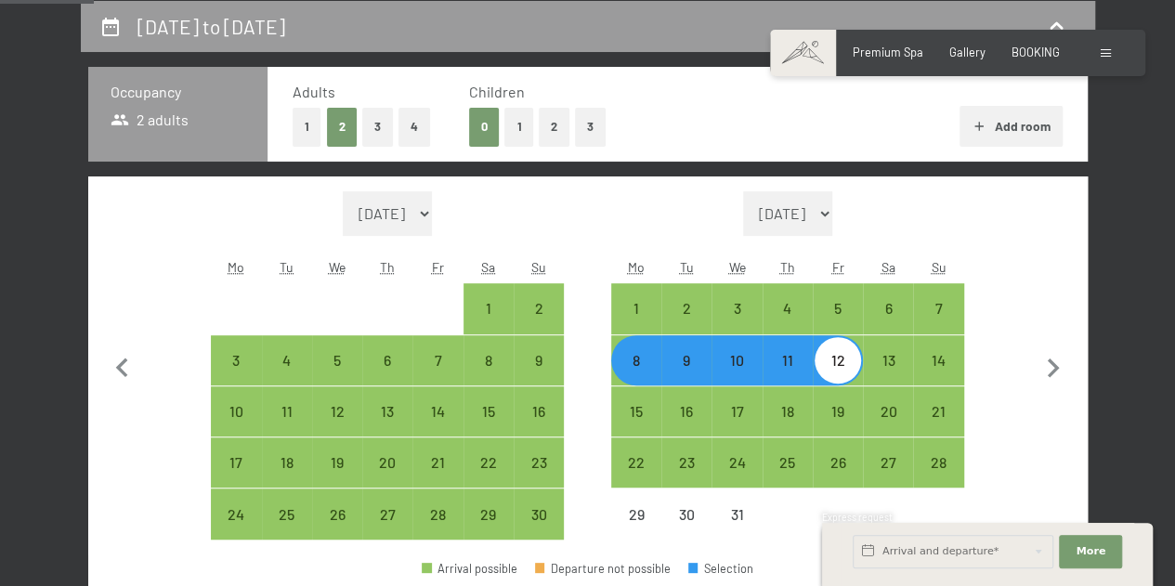
select select "[DATE]"
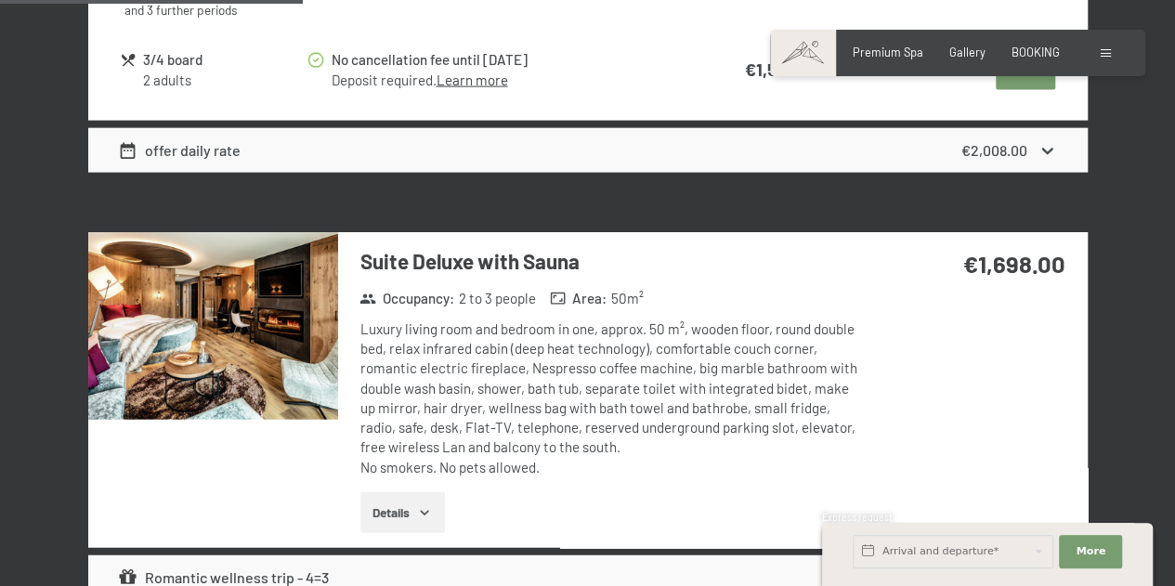
scroll to position [2212, 0]
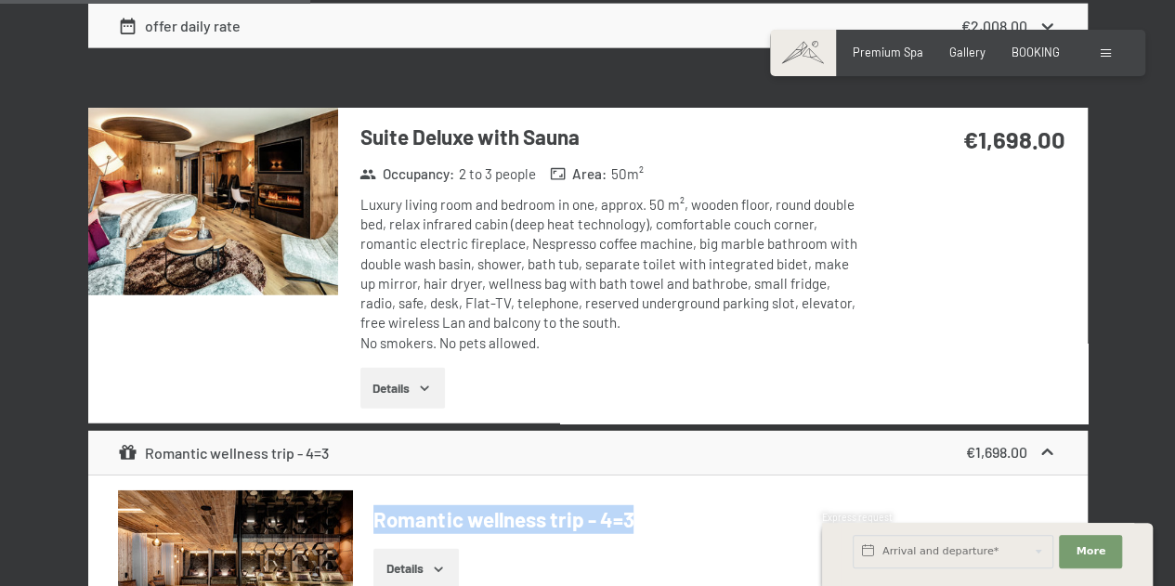
drag, startPoint x: 634, startPoint y: 519, endPoint x: 370, endPoint y: 521, distance: 263.9
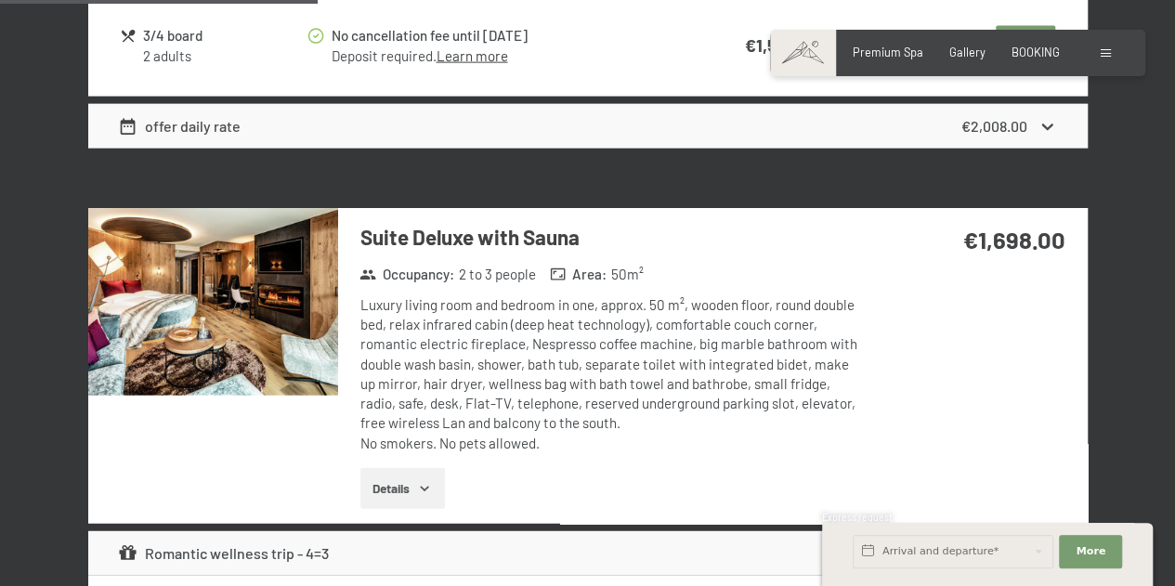
scroll to position [2535, 0]
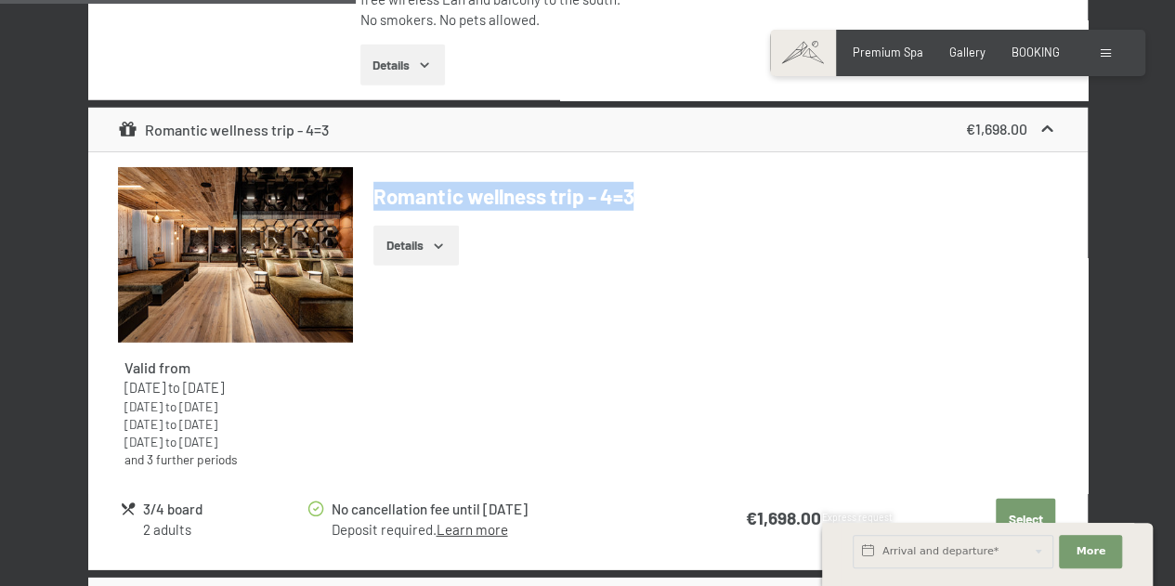
copy h4 "Romantic wellness trip - 4=3"
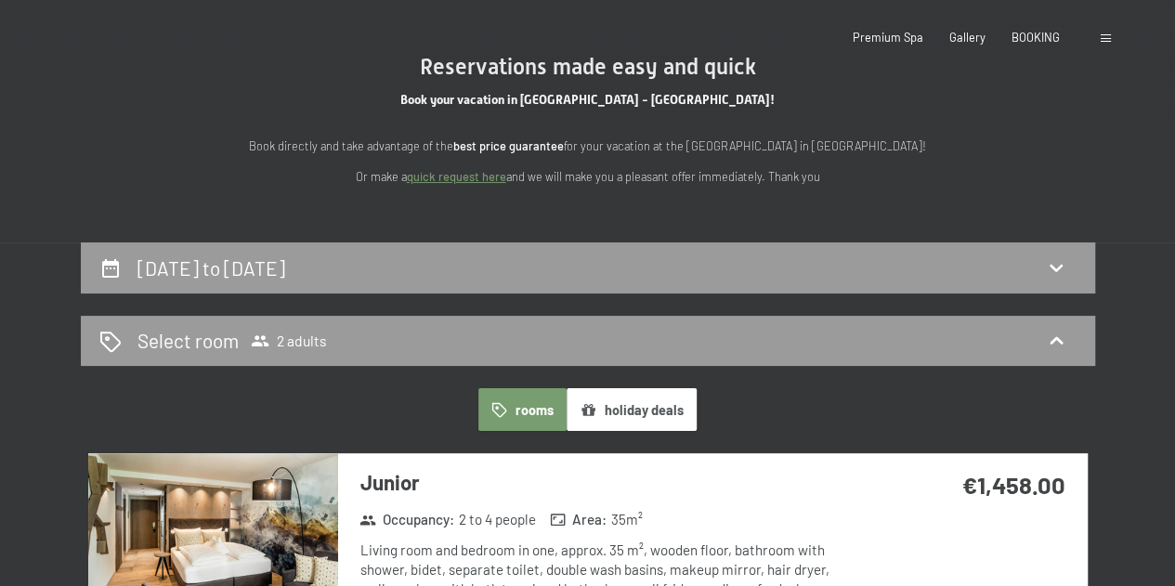
scroll to position [0, 0]
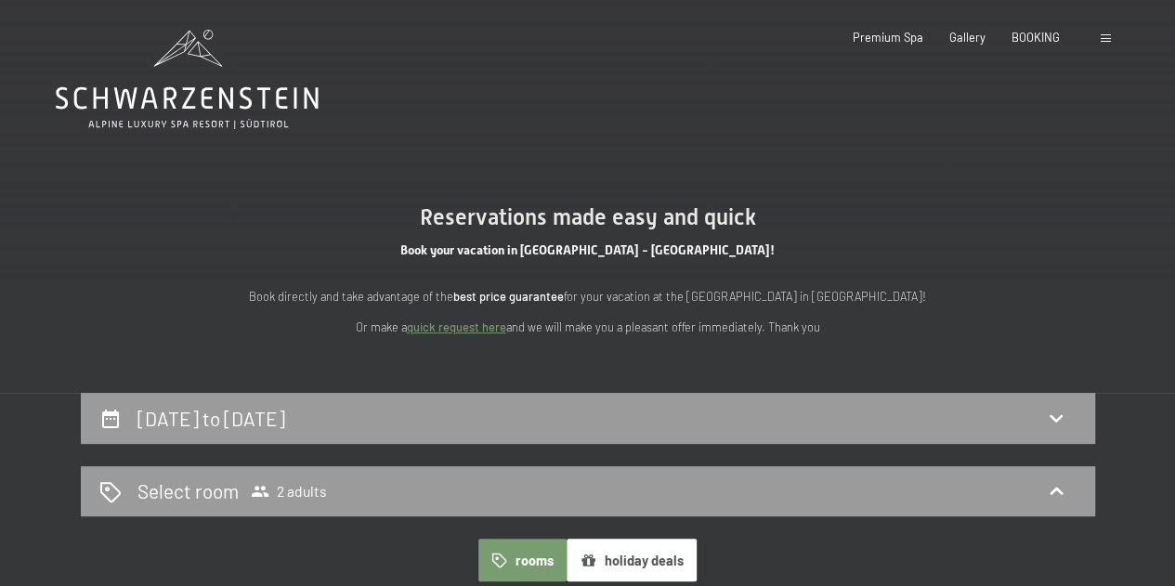
click at [194, 83] on icon at bounding box center [187, 79] width 263 height 99
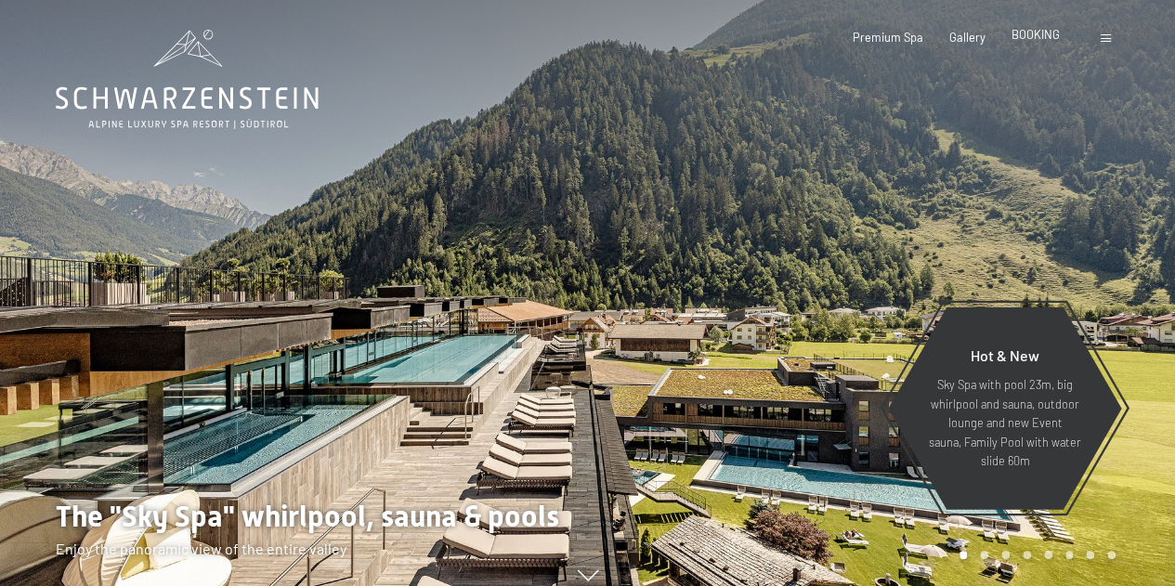
click at [1040, 41] on span "BOOKING" at bounding box center [1036, 34] width 48 height 15
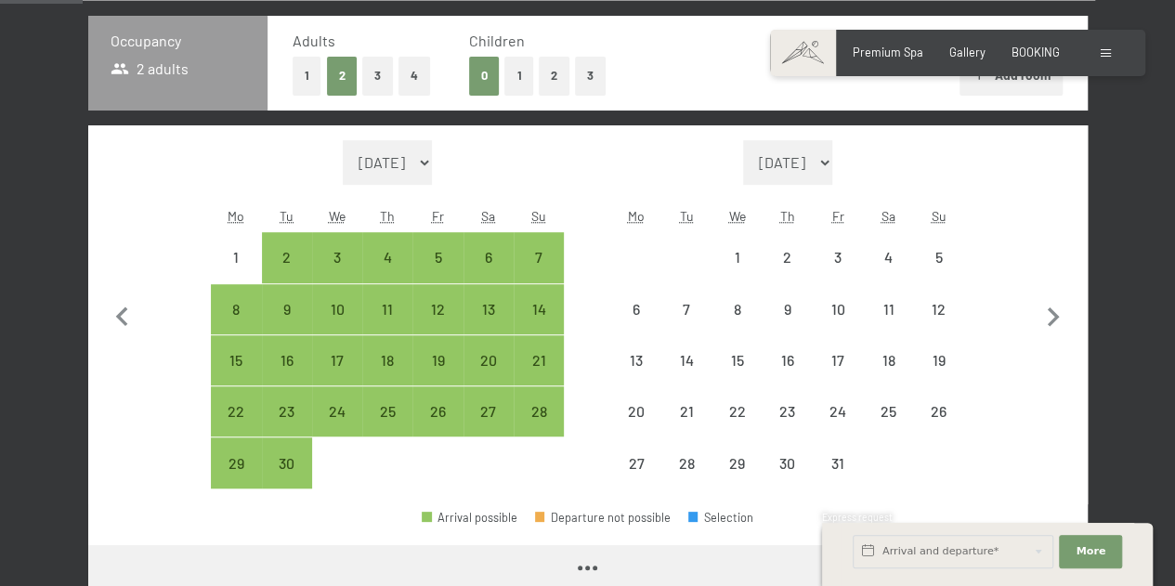
scroll to position [444, 0]
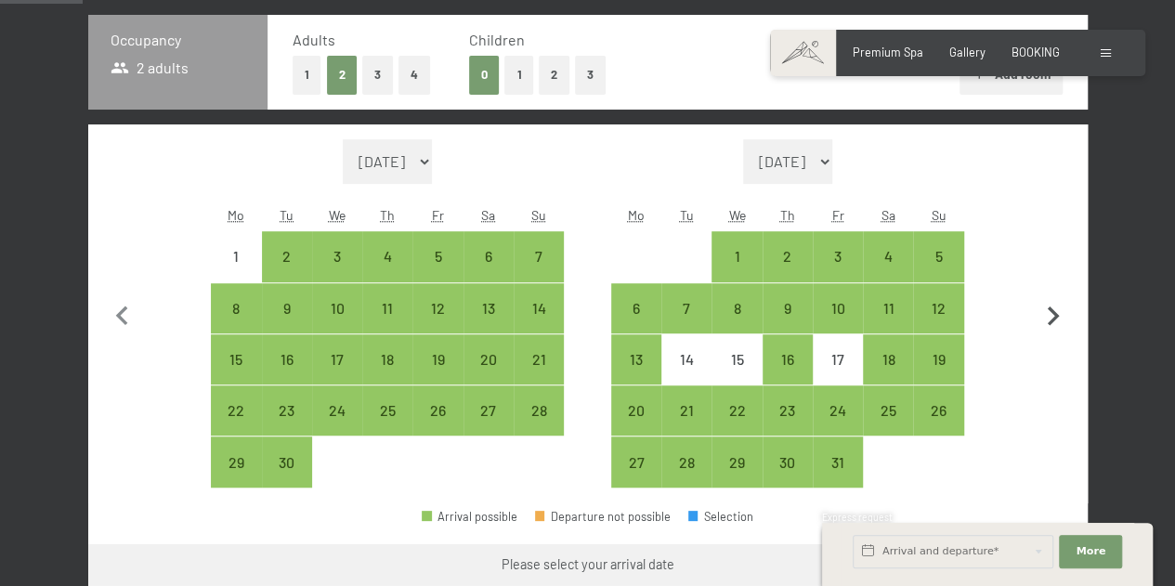
click at [1057, 323] on icon "button" at bounding box center [1053, 316] width 39 height 39
select select "[DATE]"
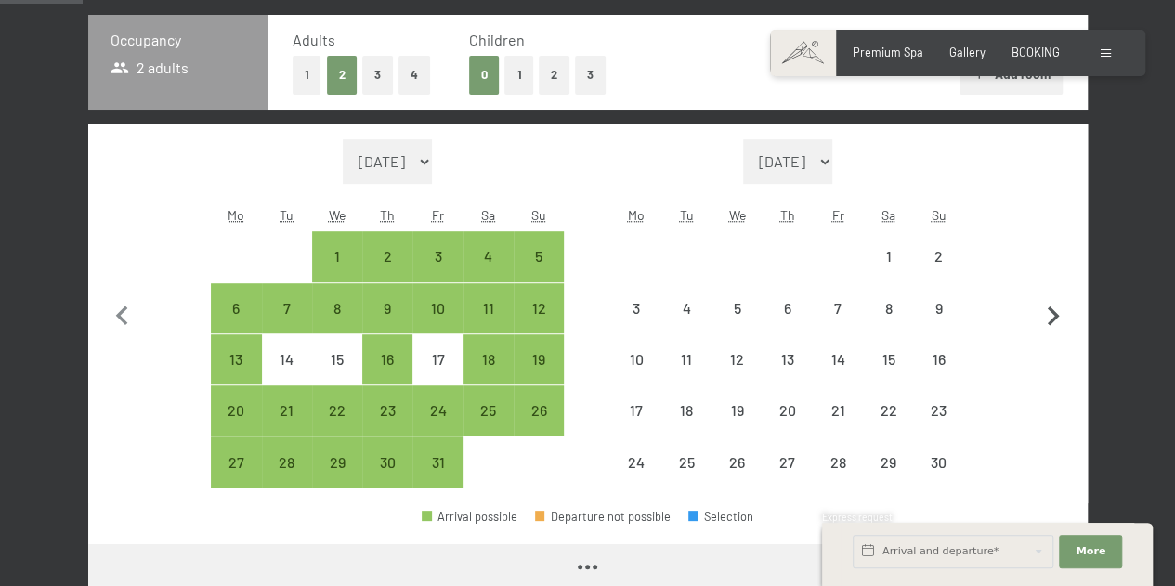
click at [1057, 323] on icon "button" at bounding box center [1053, 316] width 39 height 39
select select "[DATE]"
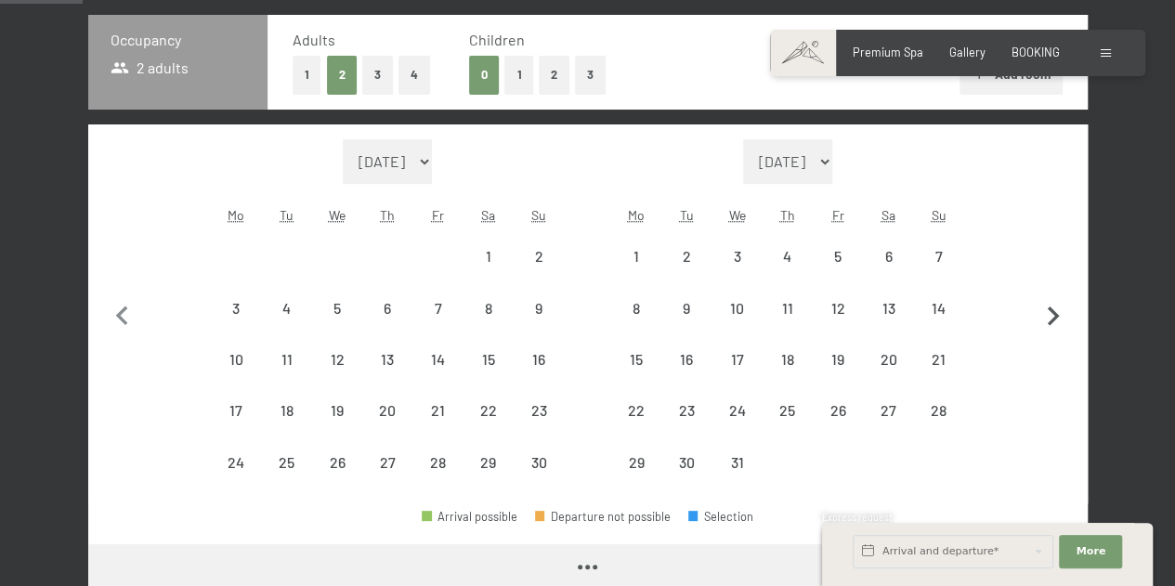
select select "[DATE]"
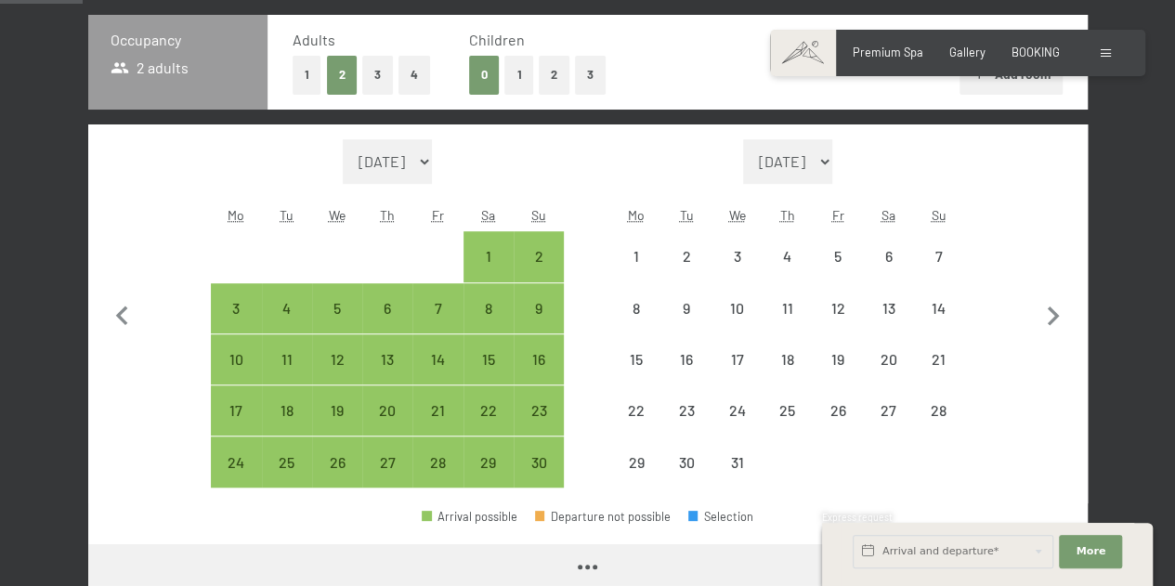
select select "[DATE]"
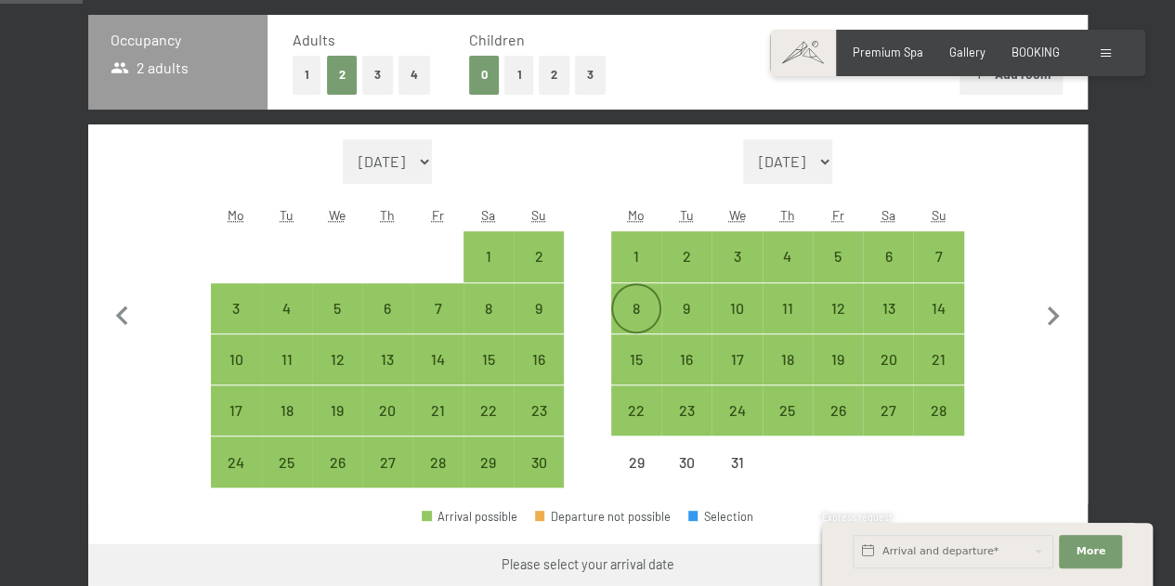
click at [627, 309] on div "8" at bounding box center [636, 324] width 46 height 46
select select "[DATE]"
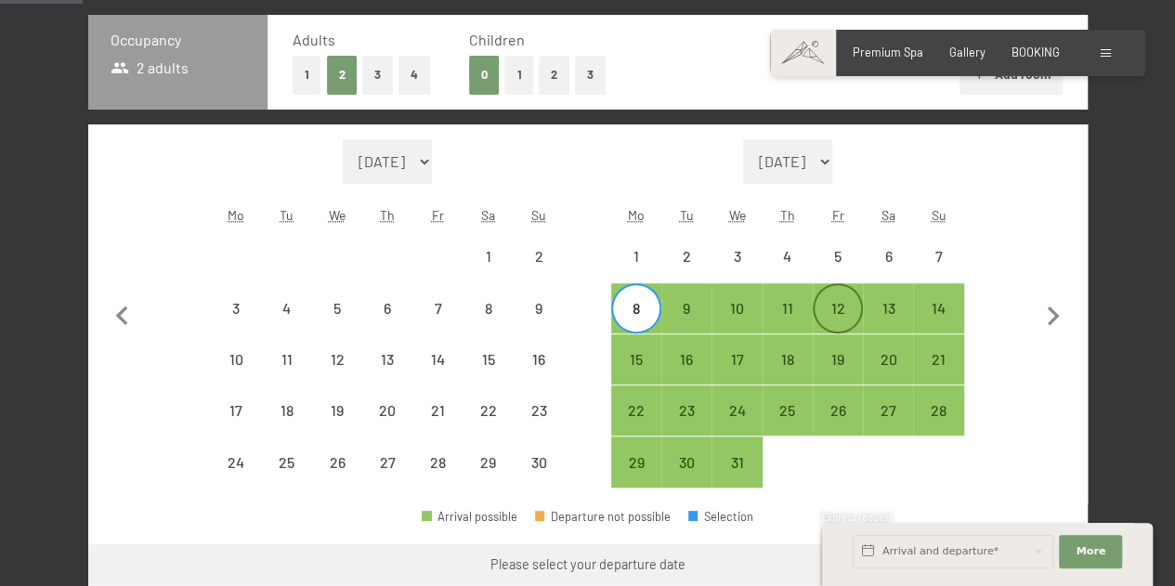
click at [832, 313] on div "12" at bounding box center [838, 324] width 46 height 46
select select "[DATE]"
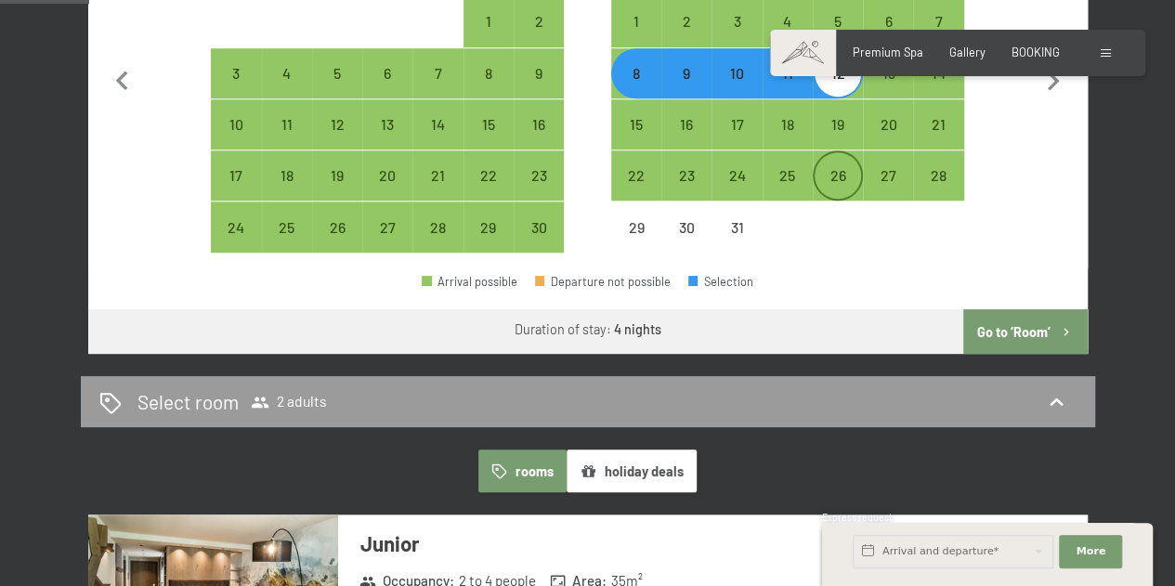
scroll to position [680, 0]
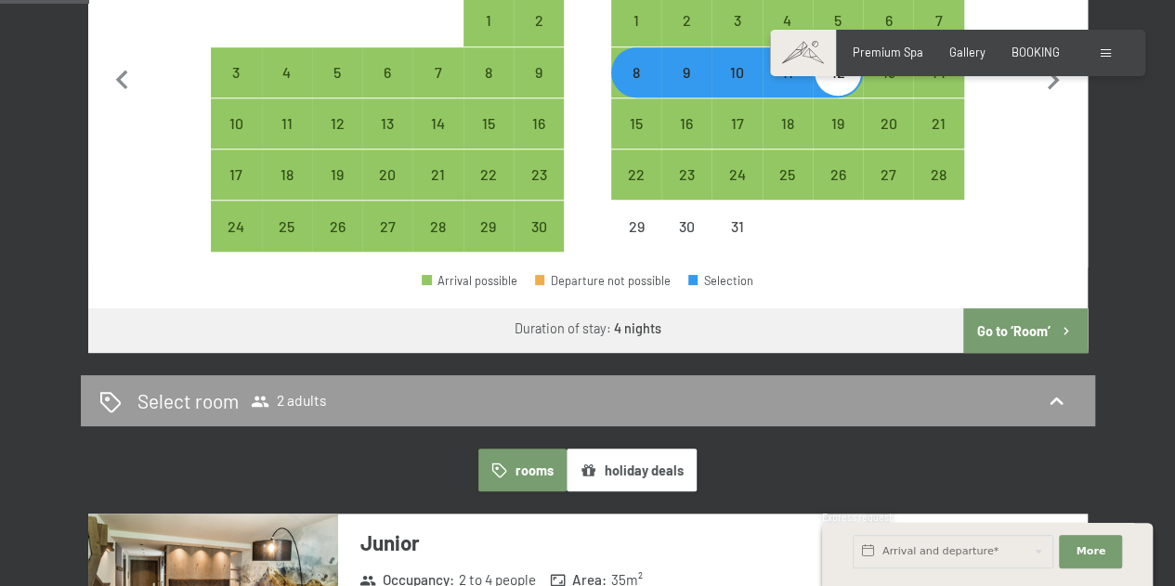
click at [992, 326] on button "Go to ‘Room’" at bounding box center [1026, 331] width 124 height 45
select select "[DATE]"
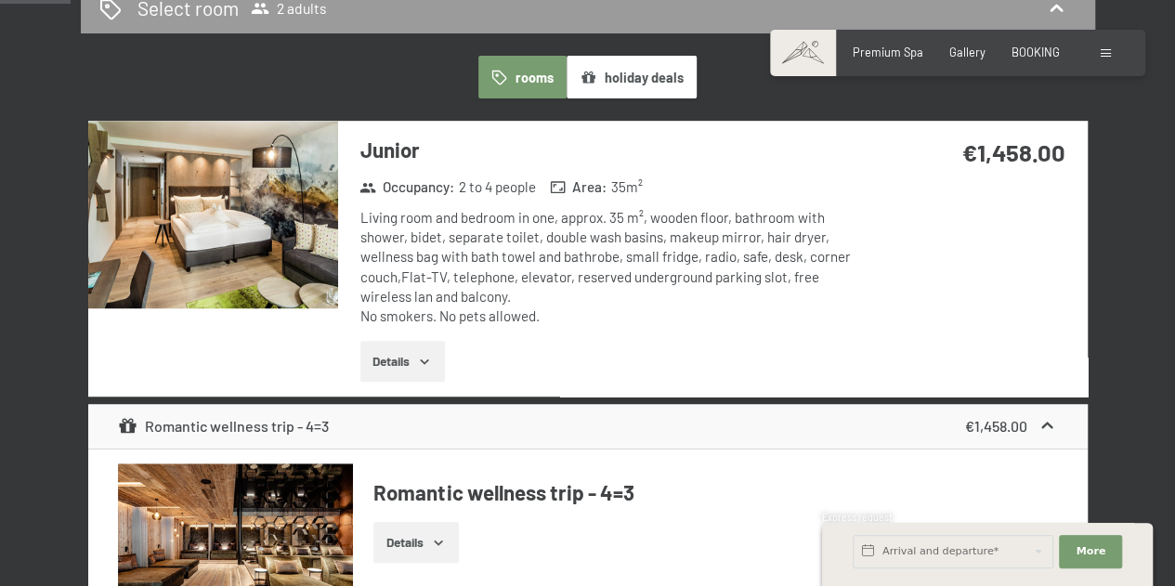
scroll to position [502, 0]
